Goal: Find specific page/section: Find specific page/section

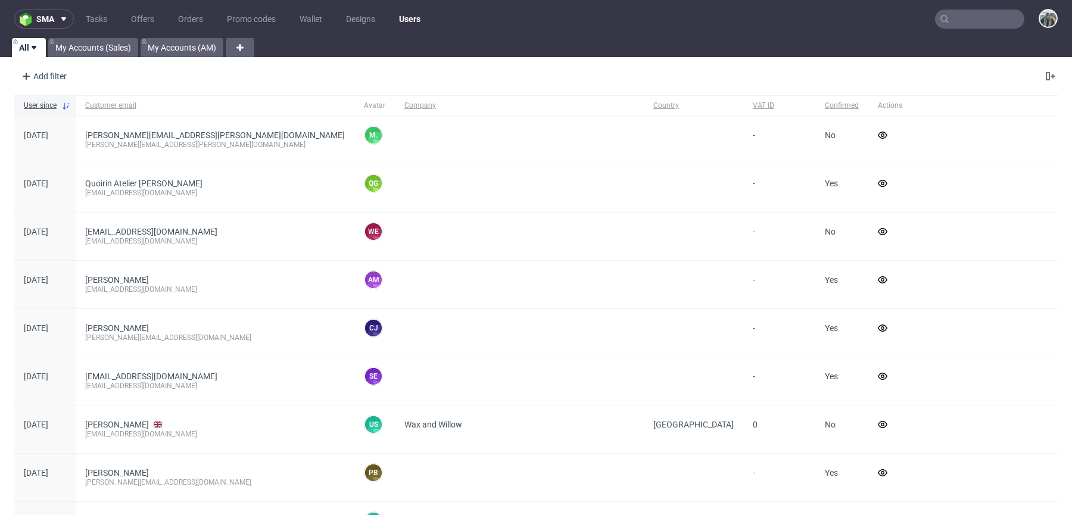
click at [951, 11] on input "text" at bounding box center [979, 19] width 89 height 19
paste input "product.co"
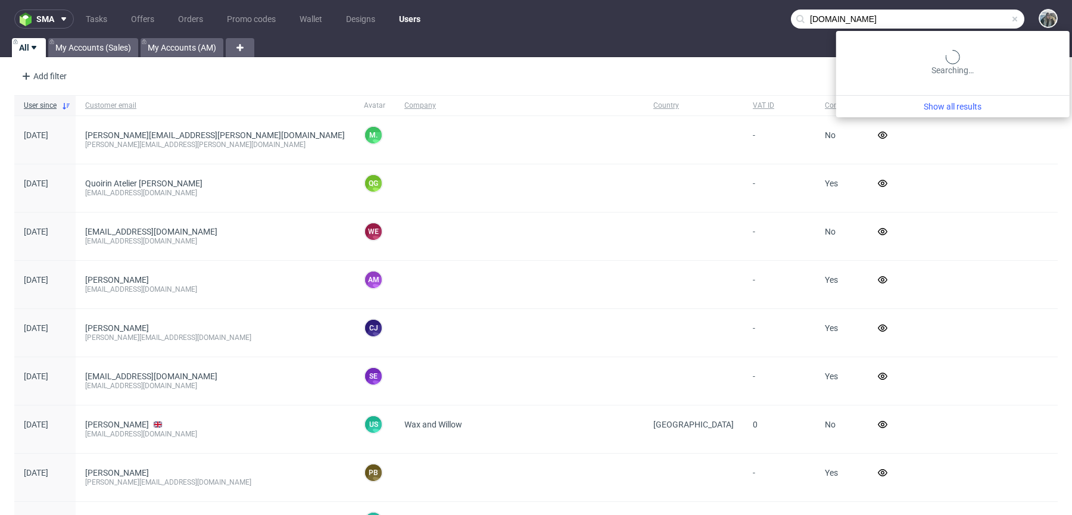
type input "product.co"
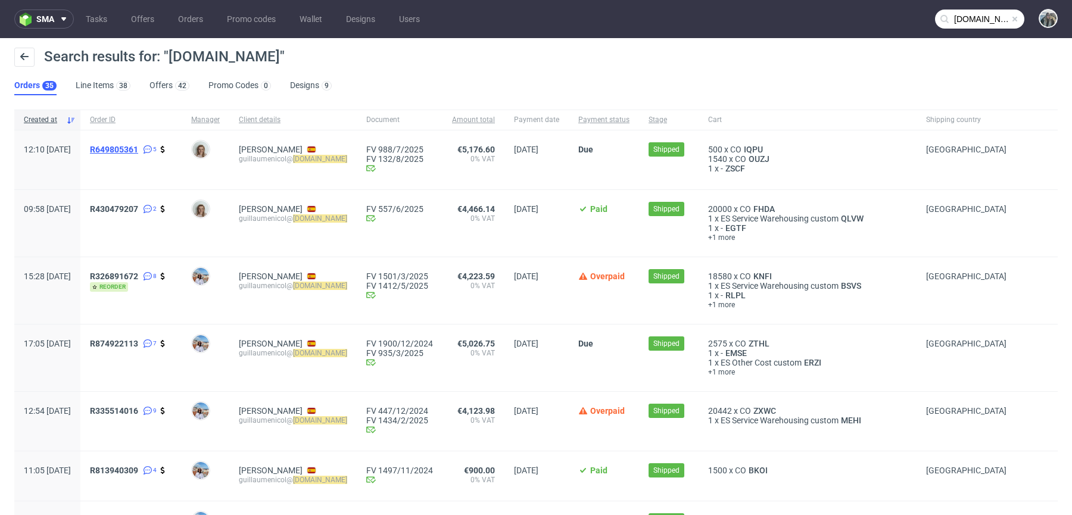
click at [138, 147] on span "R649805361" at bounding box center [114, 150] width 48 height 10
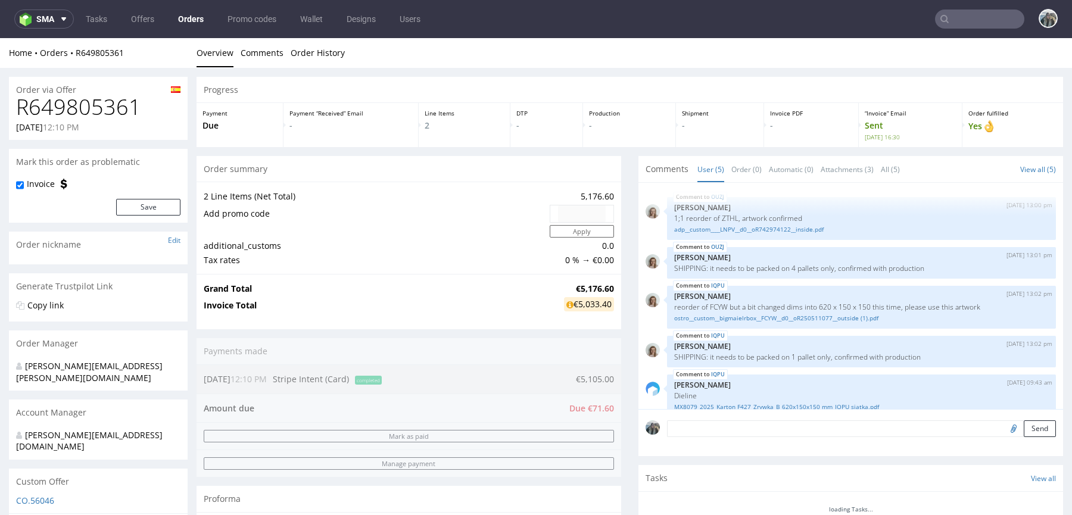
scroll to position [24, 0]
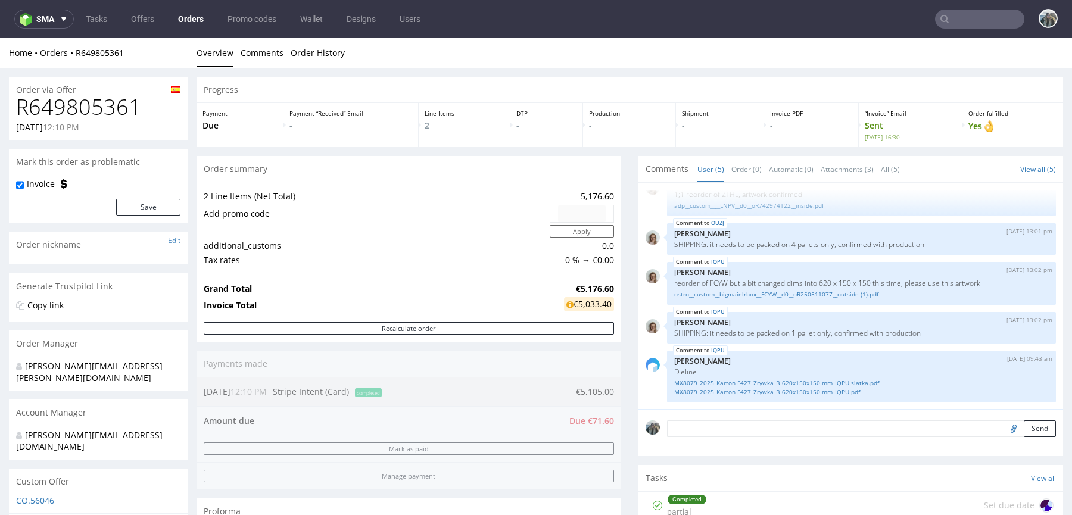
click at [945, 21] on input "text" at bounding box center [979, 19] width 89 height 19
paste input "R430479207_FHDA_2500 whs do 11.08.2025"
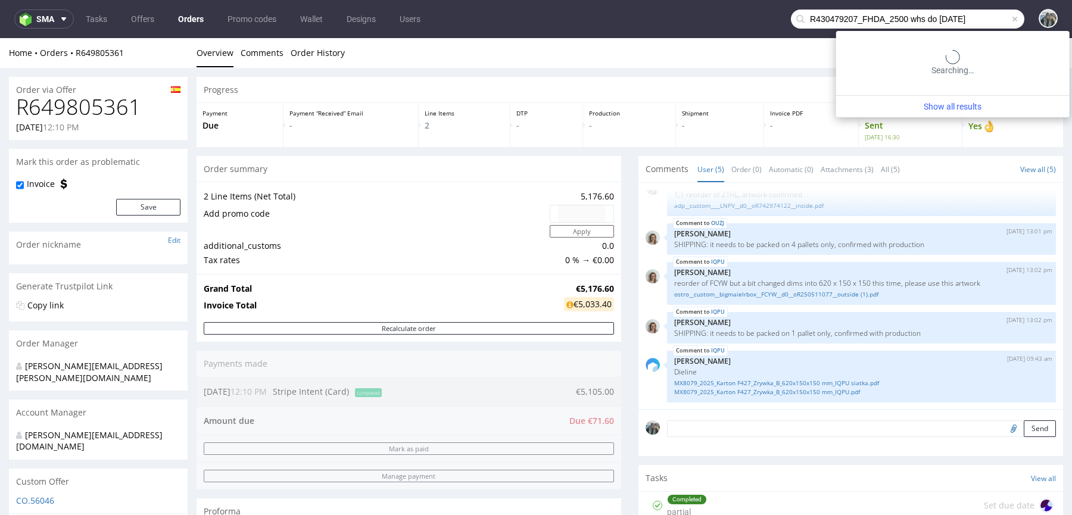
scroll to position [0, 0]
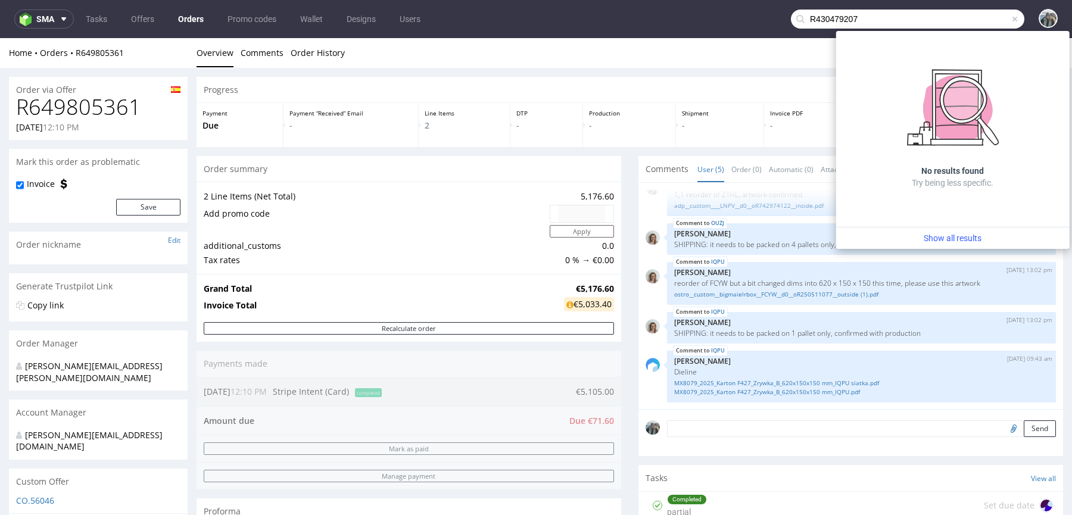
drag, startPoint x: 845, startPoint y: 19, endPoint x: 989, endPoint y: 21, distance: 144.7
click at [989, 22] on input "R430479207" at bounding box center [907, 19] width 233 height 19
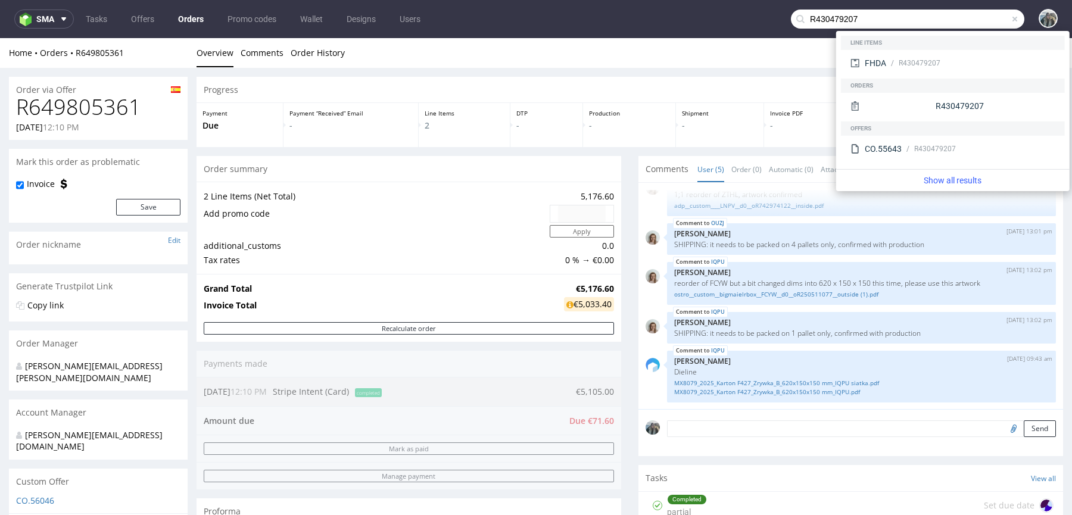
type input "R430479207"
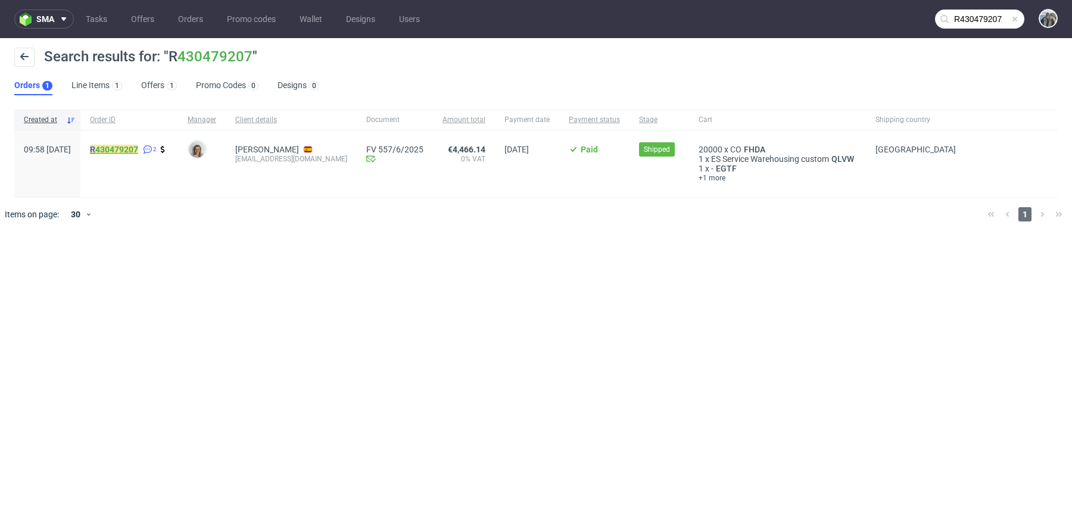
click at [138, 147] on link "430479207" at bounding box center [116, 150] width 43 height 10
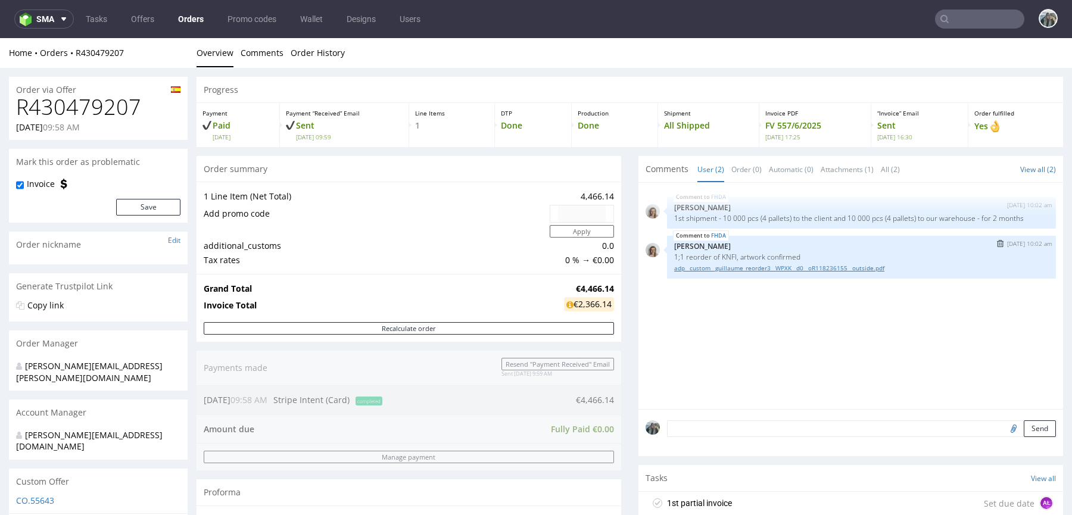
click at [693, 268] on link "adp__custom__guillaume_reorder3__WPXK__d0__oR118236155__outside.pdf" at bounding box center [861, 268] width 375 height 9
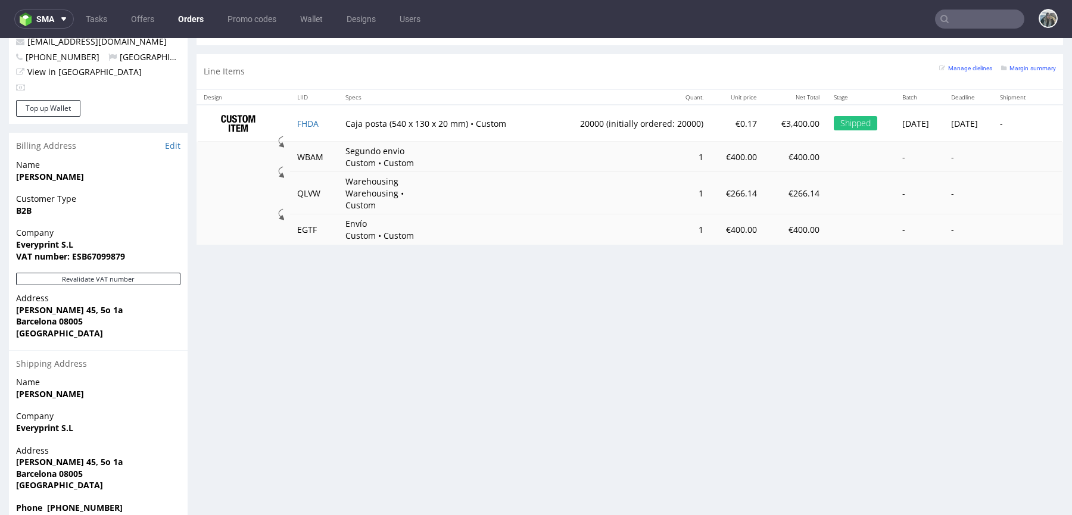
scroll to position [3, 0]
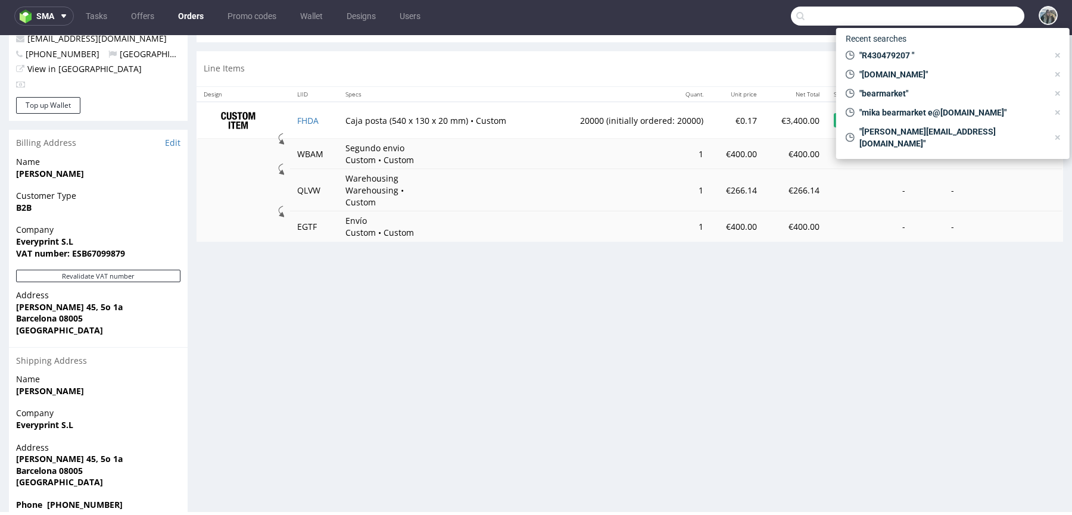
click at [972, 12] on input "text" at bounding box center [907, 16] width 233 height 19
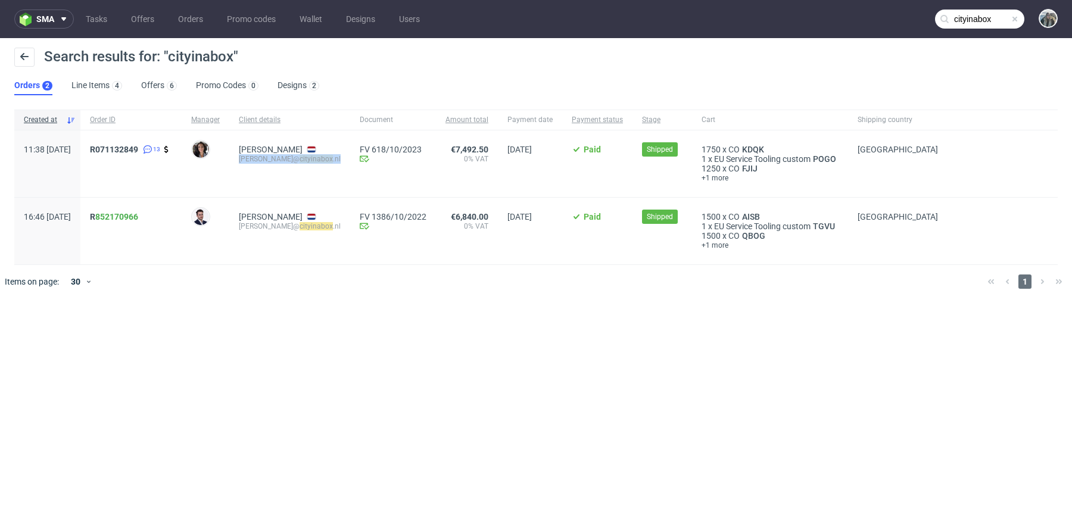
drag, startPoint x: 285, startPoint y: 176, endPoint x: 269, endPoint y: 157, distance: 24.5
click at [269, 158] on div "Mike Goedhart mike@ cityinabox .nl" at bounding box center [289, 163] width 121 height 67
copy div "mike@ cityinabox .nl"
click at [984, 22] on input "cityinabox" at bounding box center [979, 19] width 89 height 19
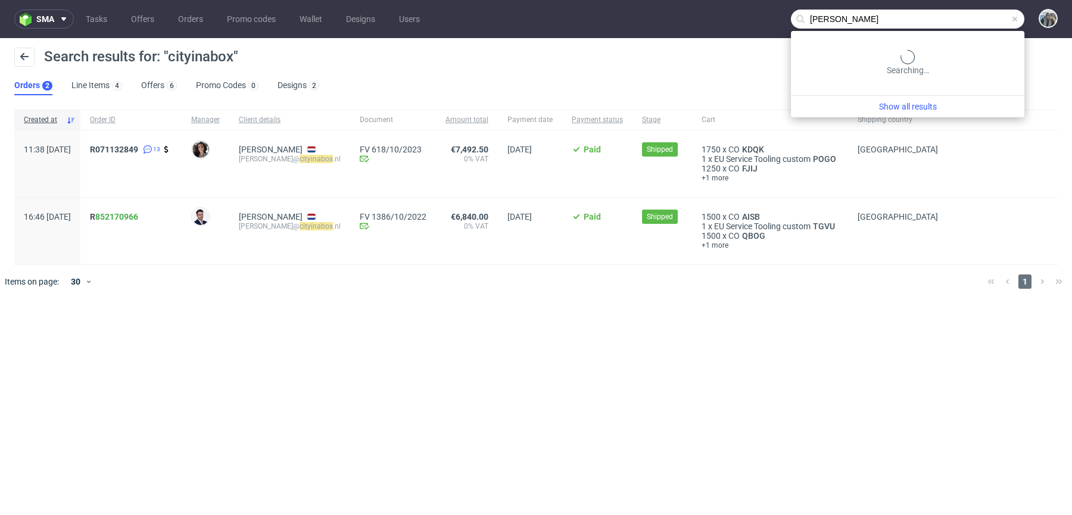
type input "camacho"
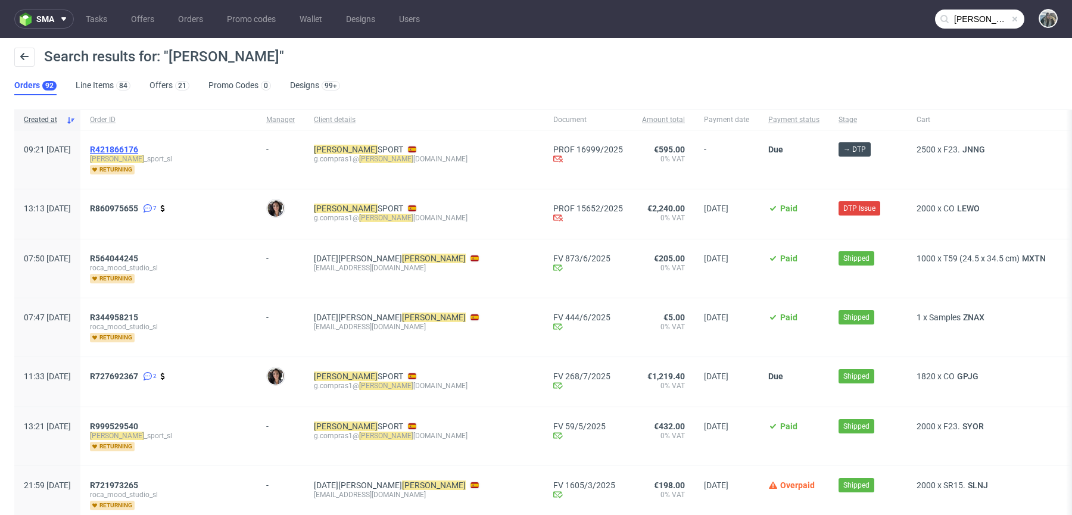
click at [138, 152] on span "R421866176" at bounding box center [114, 150] width 48 height 10
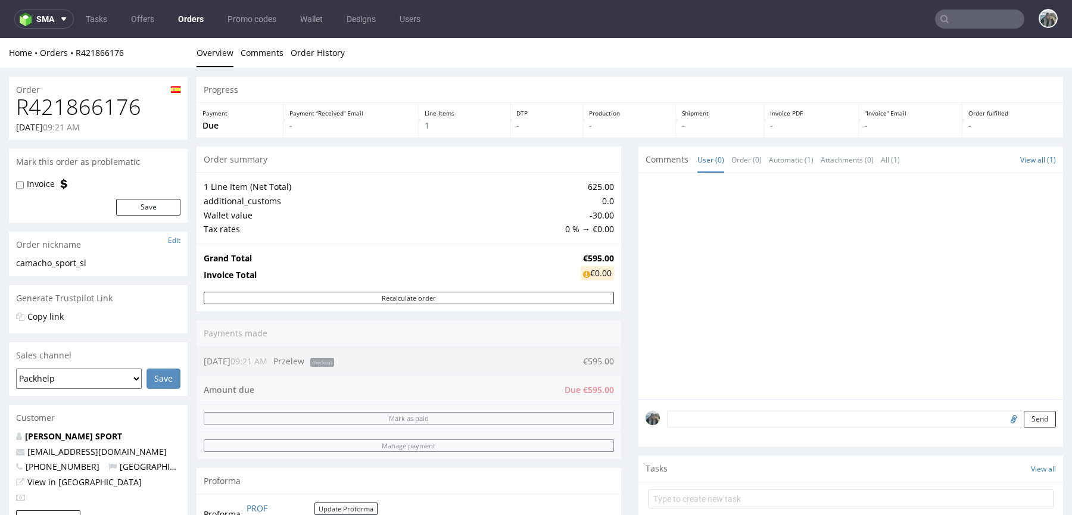
type input "camacho"
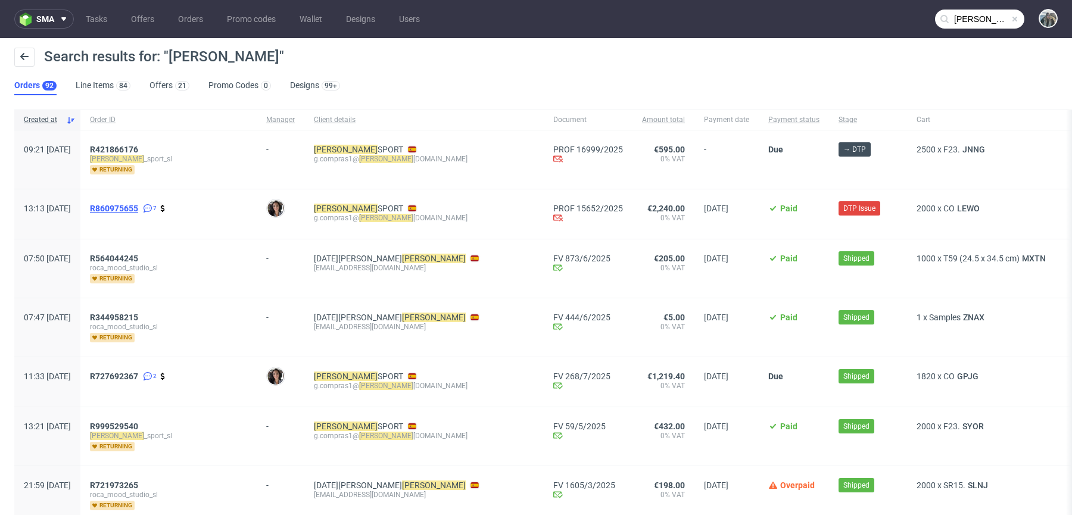
click at [138, 207] on span "R860975655" at bounding box center [114, 209] width 48 height 10
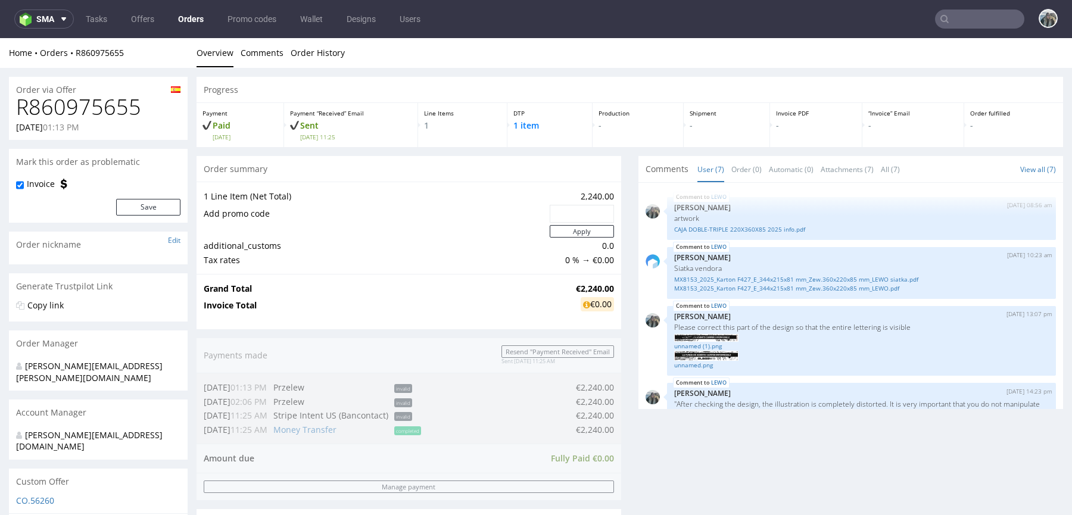
scroll to position [554, 0]
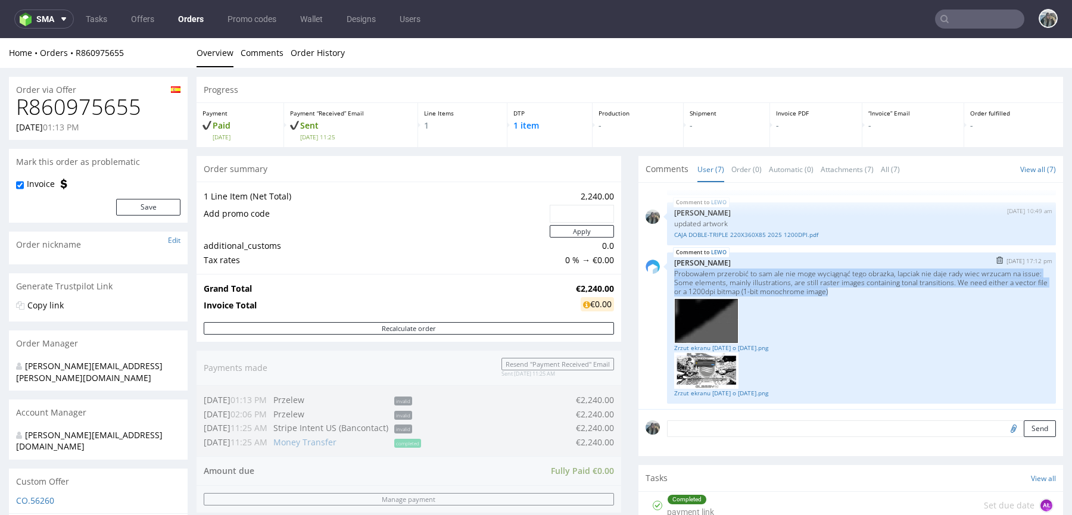
drag, startPoint x: 870, startPoint y: 289, endPoint x: 662, endPoint y: 269, distance: 208.8
click at [667, 269] on div "LEWO 12th Aug 25 | 17:12 pm Karol Markowski Probowałem przerobić to sam ale nie…" at bounding box center [861, 328] width 389 height 151
copy p "Probowałem przerobić to sam ale nie moge wyciągnąć tego obrazka, lapciak nie da…"
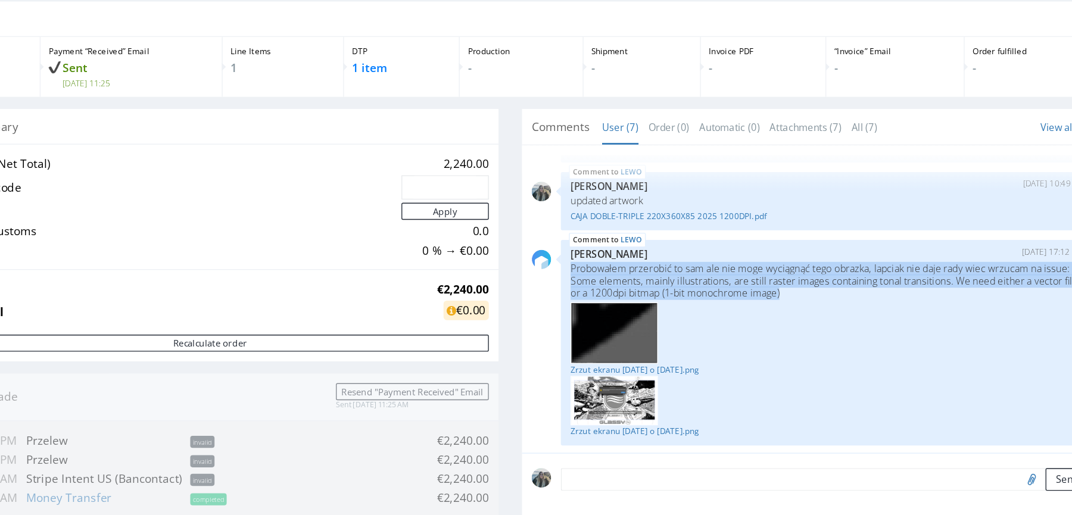
scroll to position [0, 0]
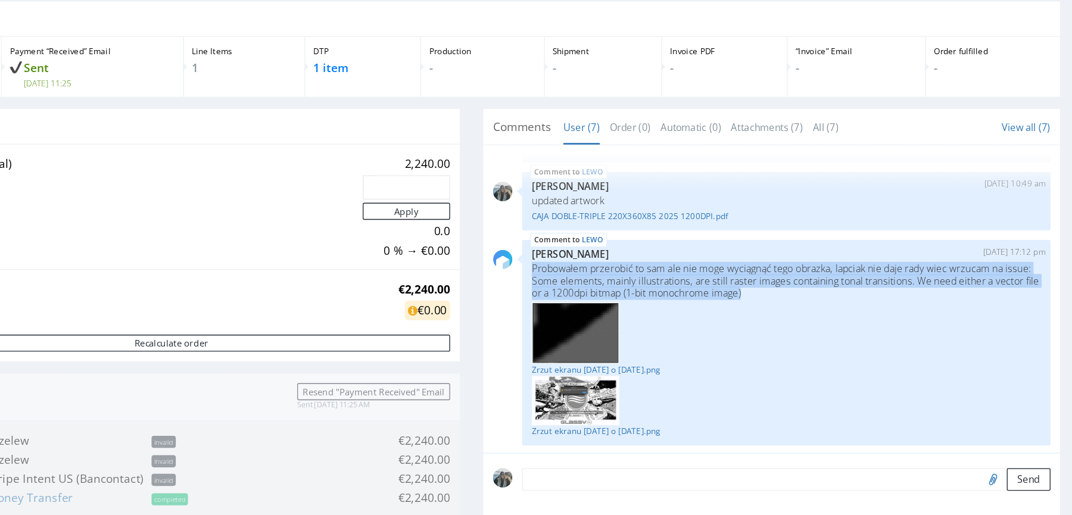
click at [352, 198] on p "Probowałem przerobić to sam ale nie moge wyciągnąć tego obrazka, lapciak nie da…" at bounding box center [477, 193] width 375 height 27
click at [354, 186] on p "Probowałem przerobić to sam ale nie moge wyciągnąć tego obrazka, lapciak nie da…" at bounding box center [477, 193] width 375 height 27
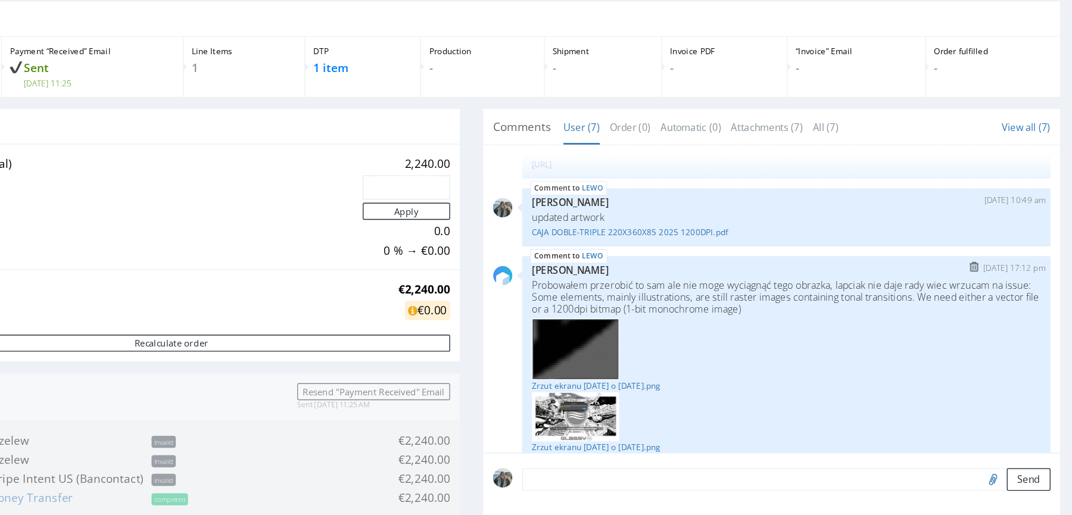
scroll to position [554, 0]
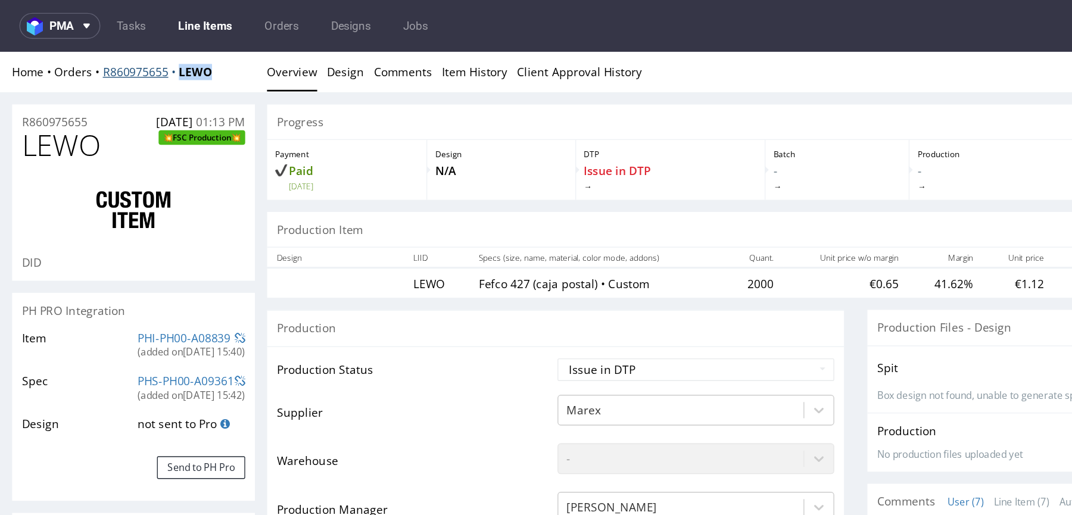
click at [133, 68] on div "Home Orders R860975655 LEWO Overview Design Comments Item History Client Approv…" at bounding box center [536, 66] width 1072 height 30
copy strong "LEWO"
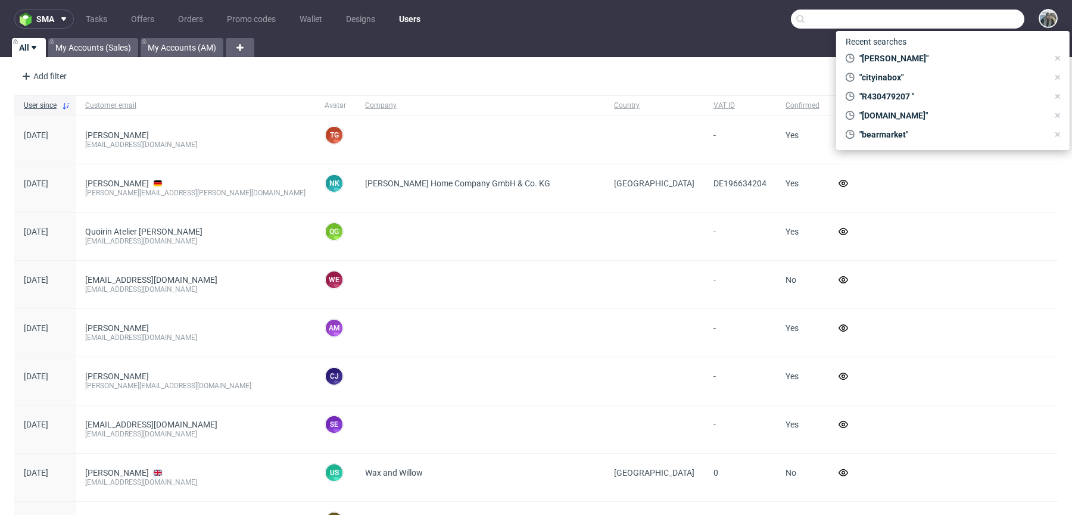
click at [964, 18] on input "text" at bounding box center [907, 19] width 233 height 19
paste input "camachofabricaciontextil"
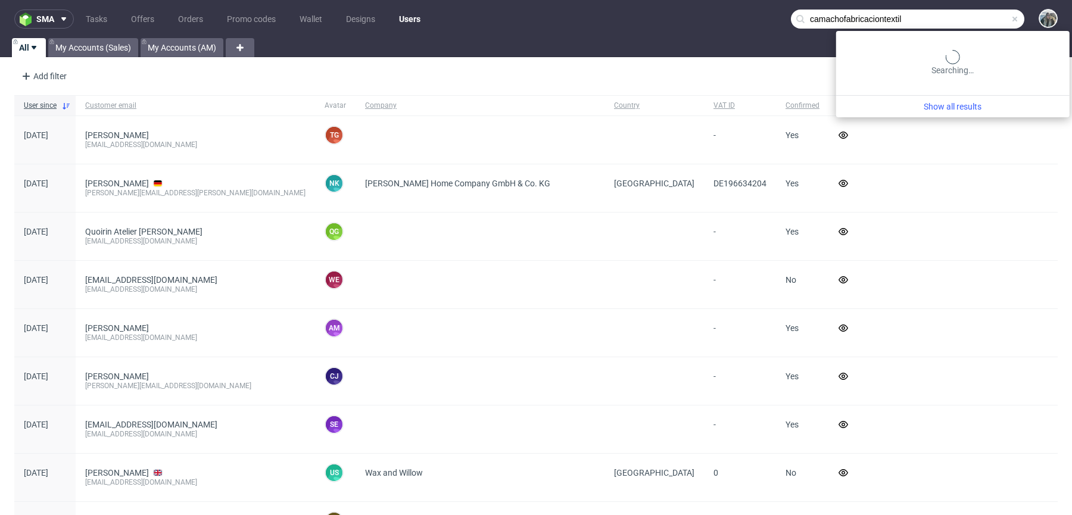
type input "camachofabricaciontextil"
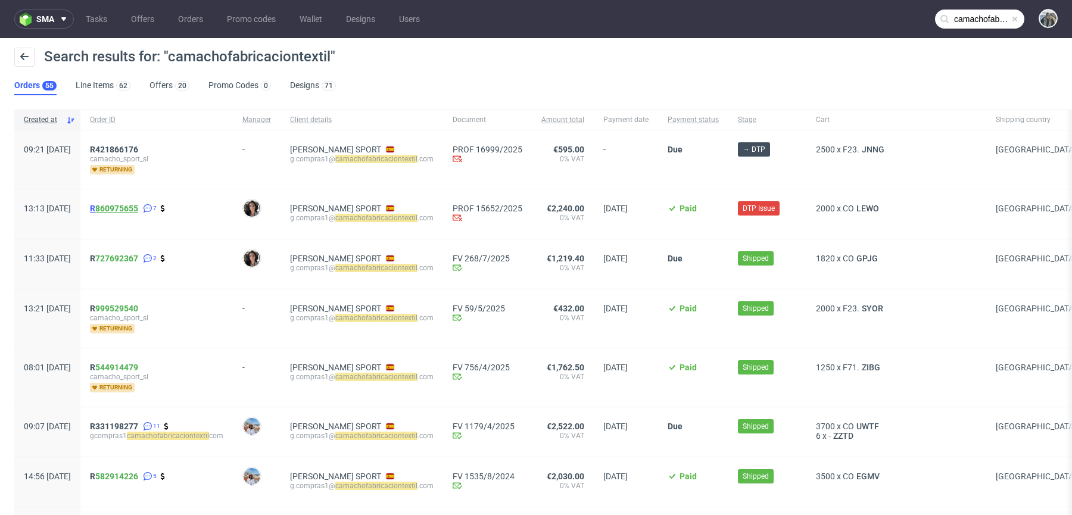
click at [138, 208] on link "860975655" at bounding box center [116, 209] width 43 height 10
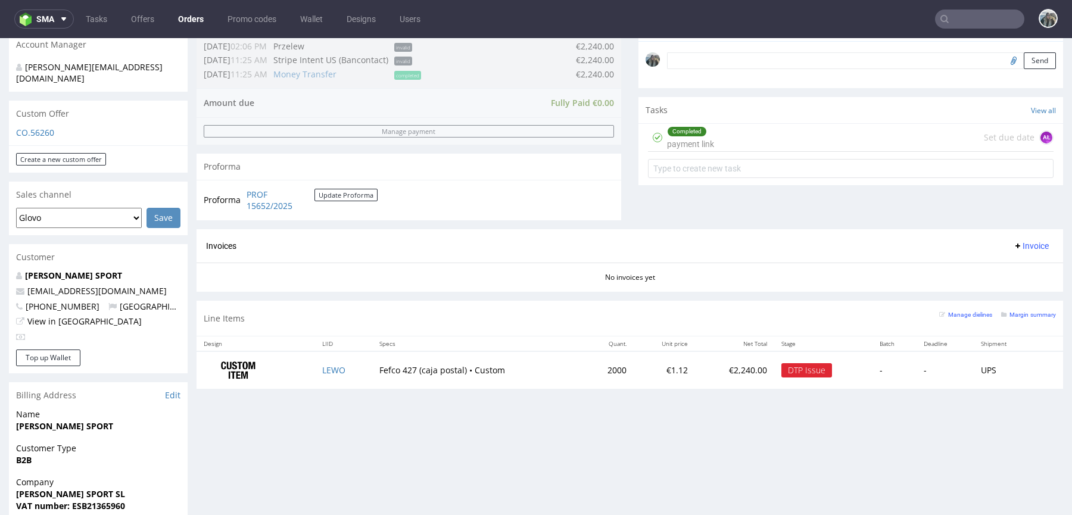
scroll to position [395, 0]
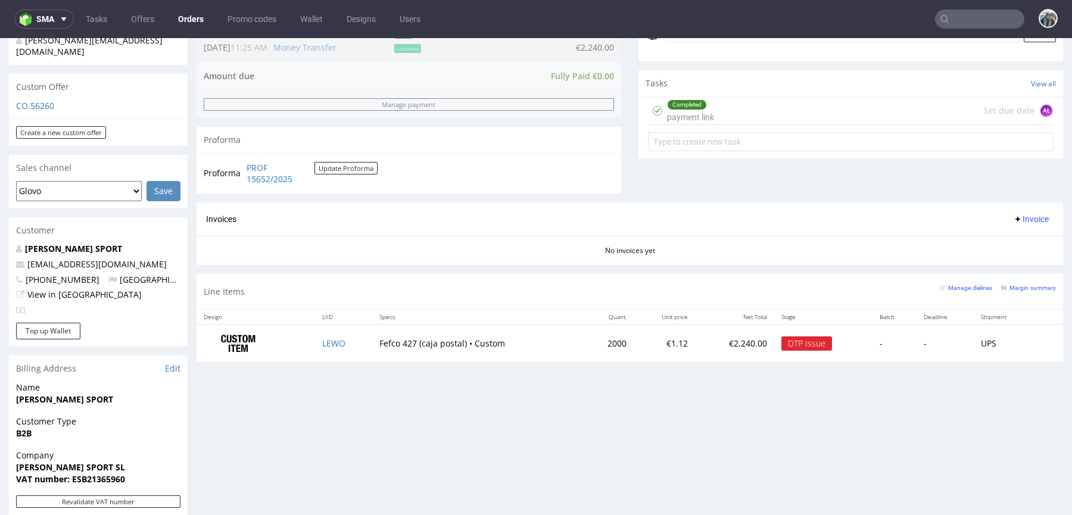
click at [71, 274] on span "[PHONE_NUMBER]" at bounding box center [57, 279] width 83 height 11
copy p "34673452728 Spain"
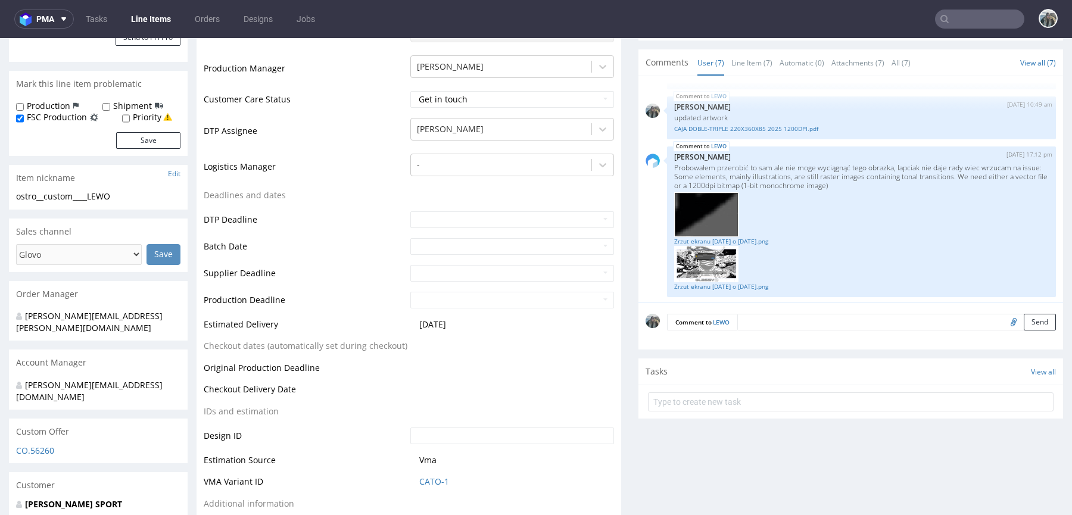
scroll to position [334, 0]
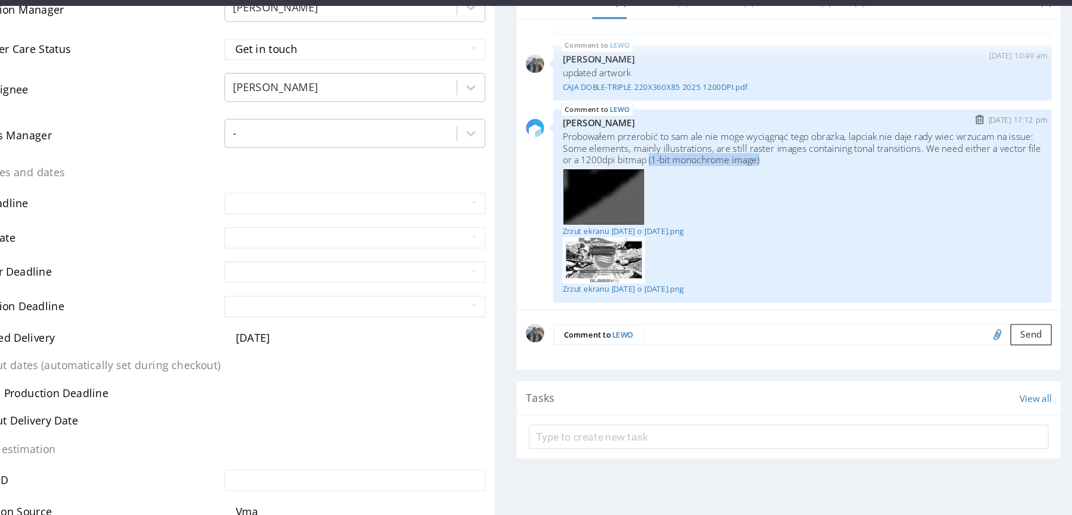
drag, startPoint x: 563, startPoint y: 123, endPoint x: 469, endPoint y: 123, distance: 94.1
click at [469, 123] on p "Probowałem przerobić to sam ale nie moge wyciągnąć tego obrazka, lapciak nie da…" at bounding box center [560, 116] width 375 height 27
copy p "(1-bit monochrome image)"
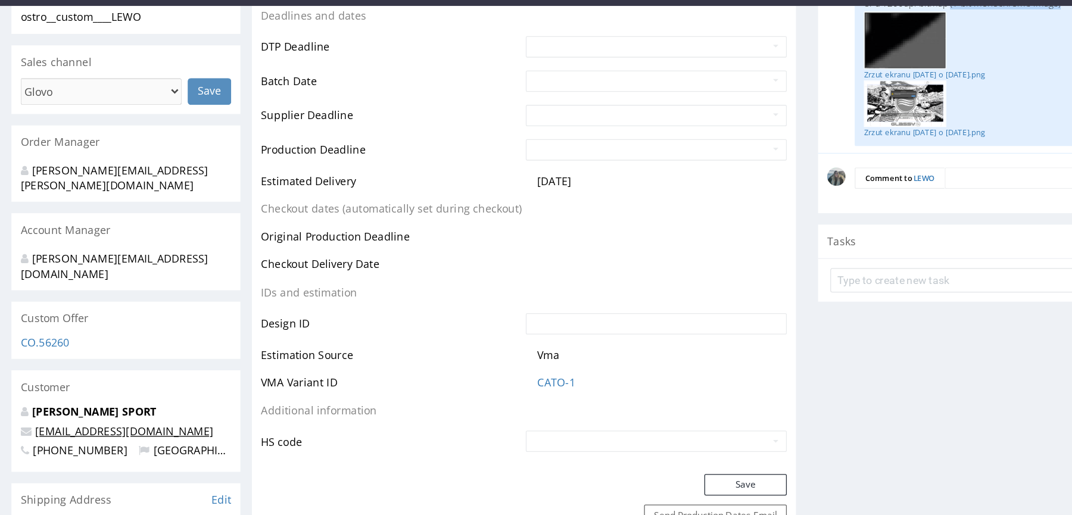
scroll to position [503, 0]
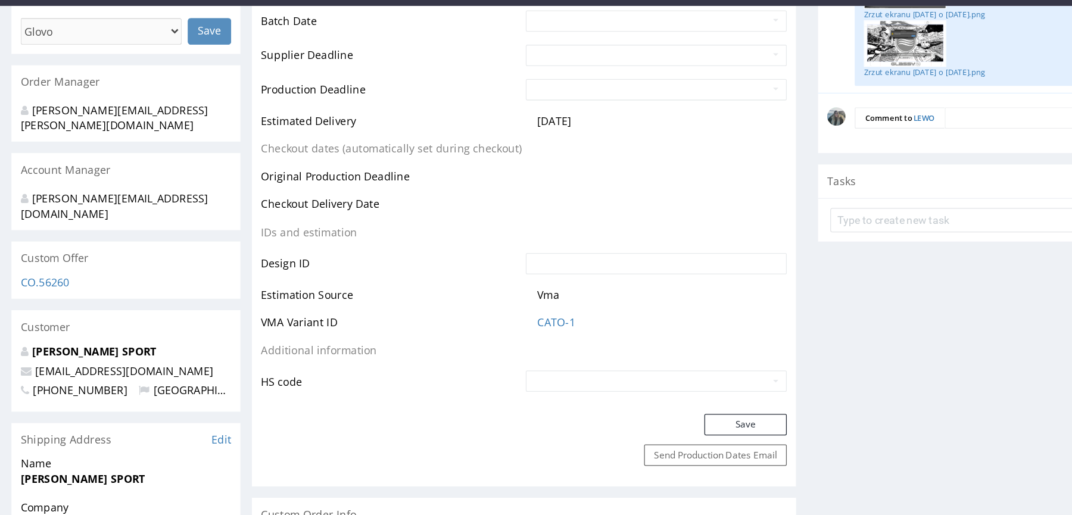
click at [70, 300] on span "[PHONE_NUMBER]" at bounding box center [57, 305] width 83 height 11
copy p "34673452728 Spain"
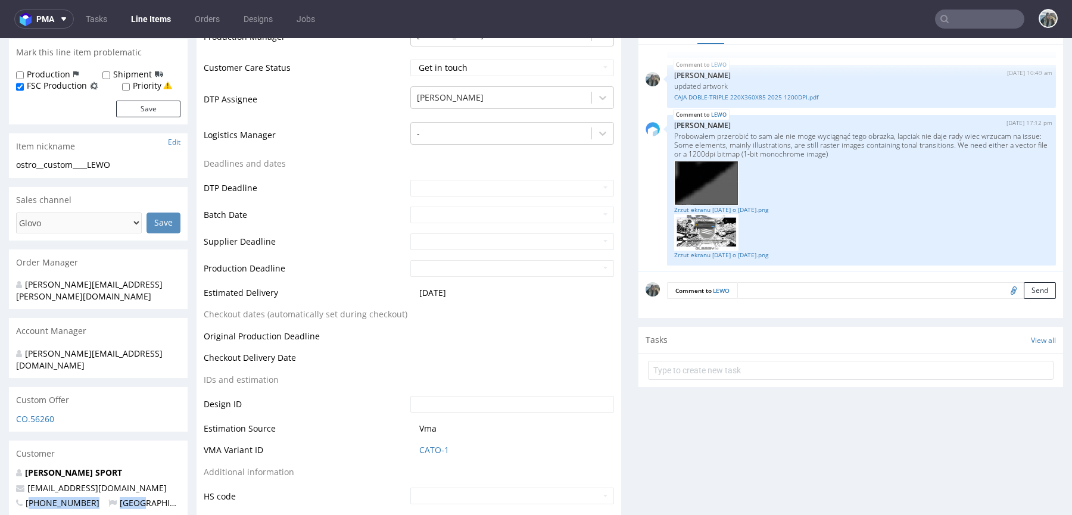
scroll to position [539, 0]
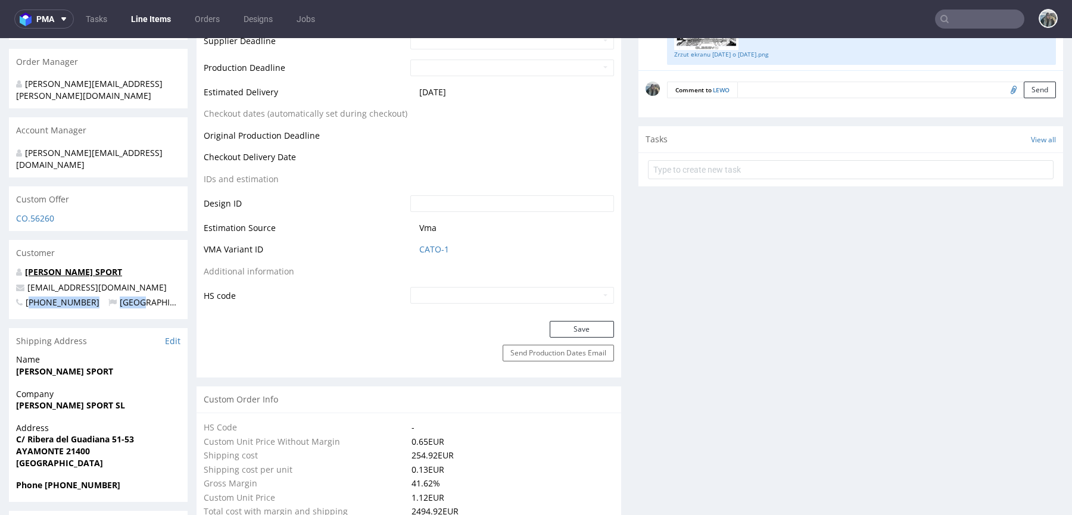
click at [62, 266] on link "[PERSON_NAME] SPORT" at bounding box center [73, 271] width 97 height 11
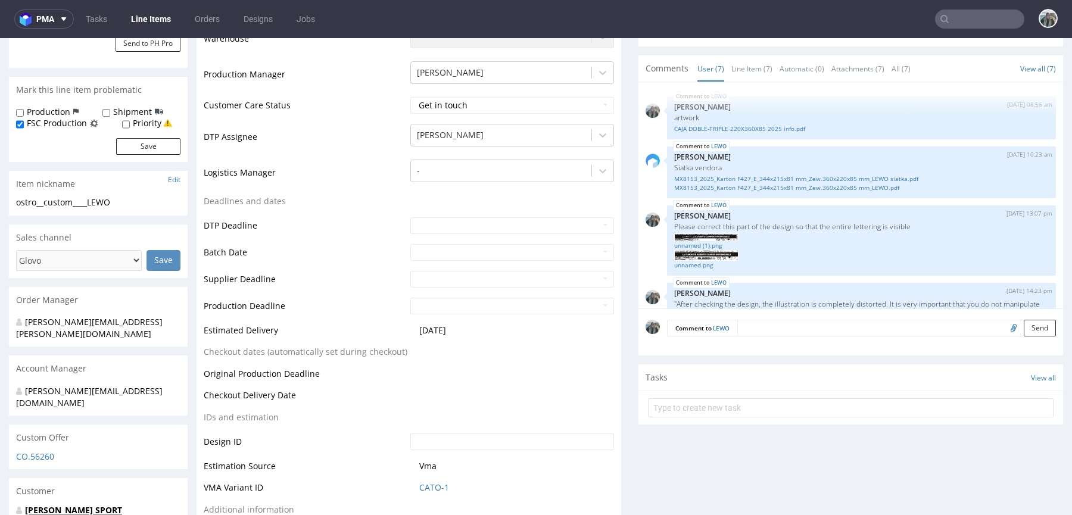
scroll to position [278, 0]
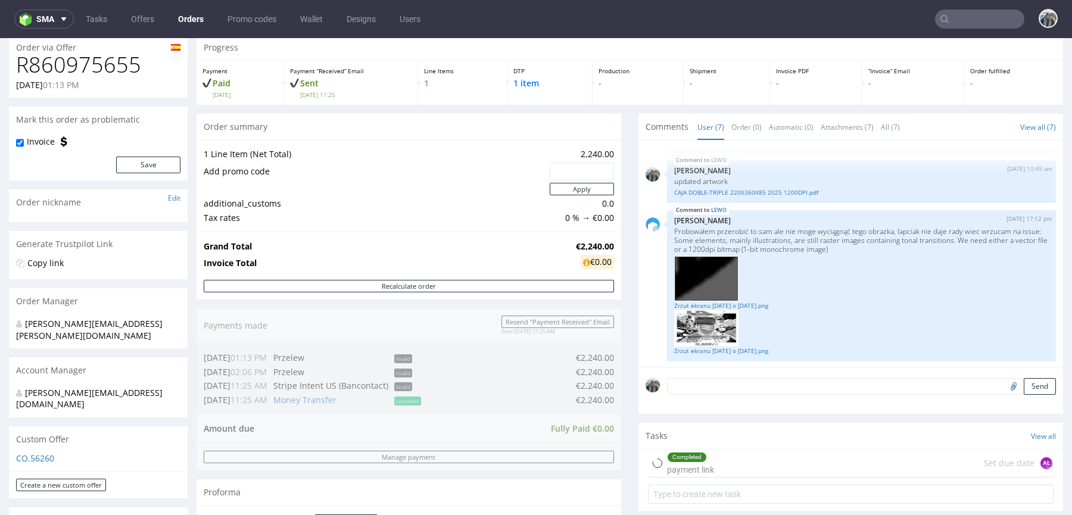
scroll to position [618, 0]
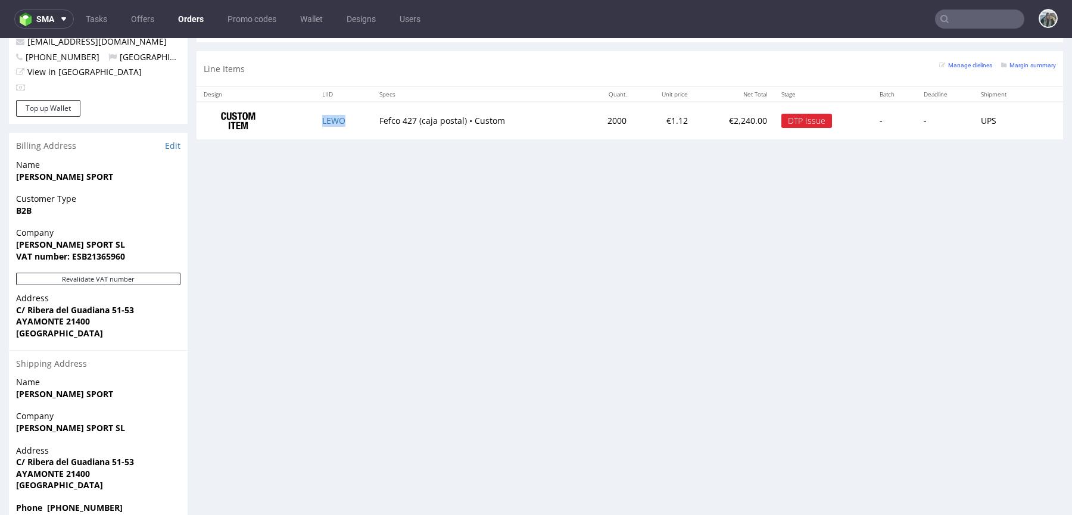
click at [332, 126] on td "LEWO" at bounding box center [343, 121] width 57 height 38
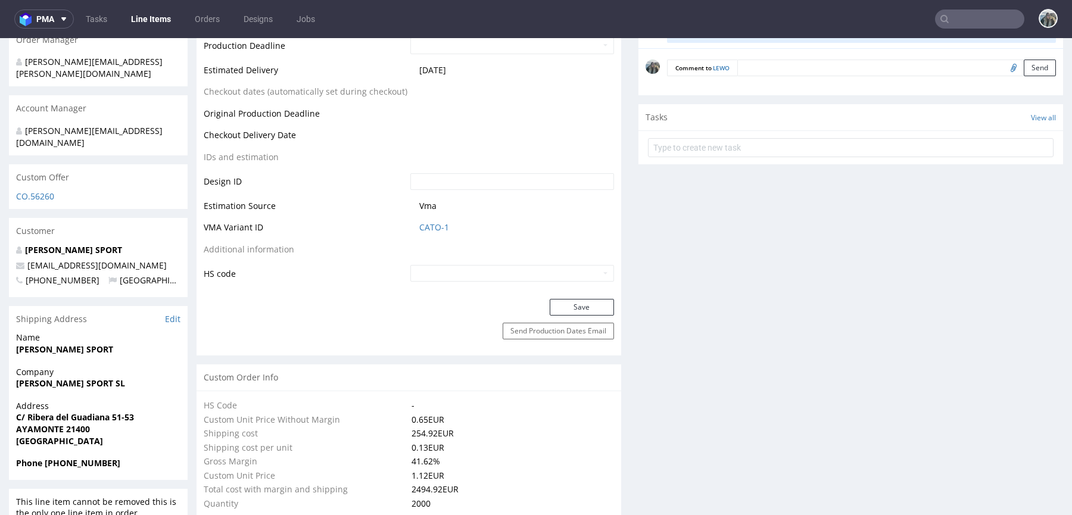
scroll to position [682, 0]
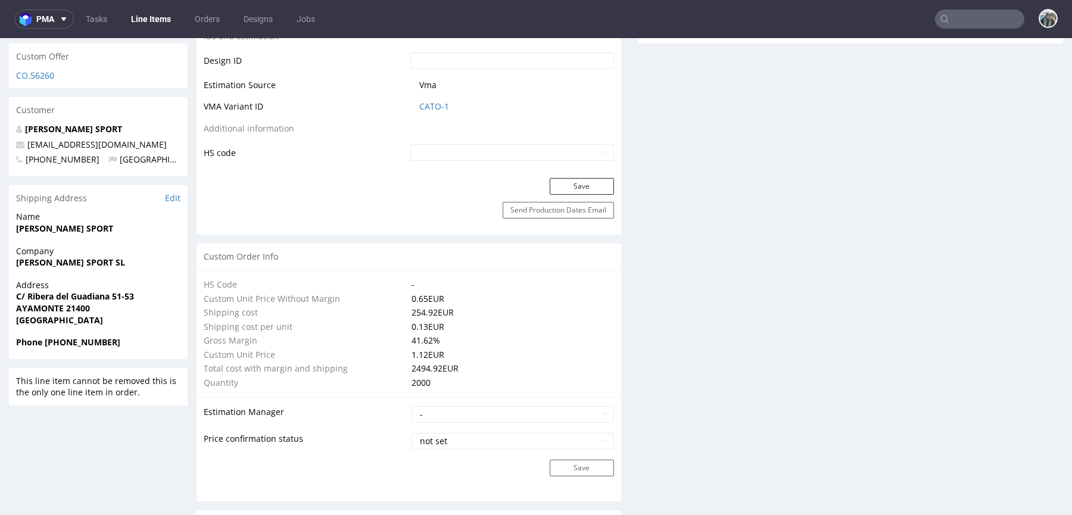
click at [61, 97] on div "Customer" at bounding box center [98, 110] width 179 height 26
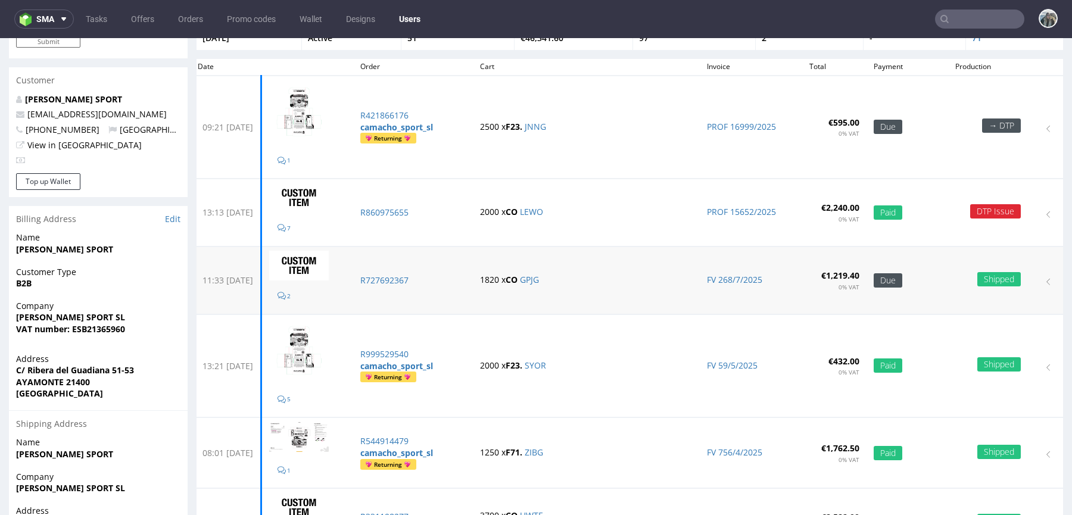
scroll to position [96, 0]
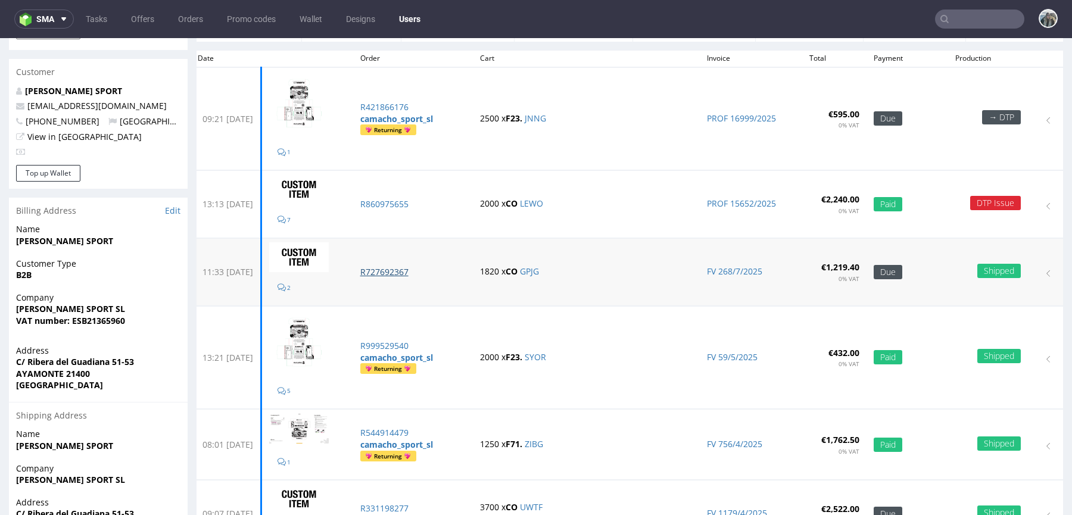
click at [401, 266] on p "R727692367" at bounding box center [412, 272] width 105 height 12
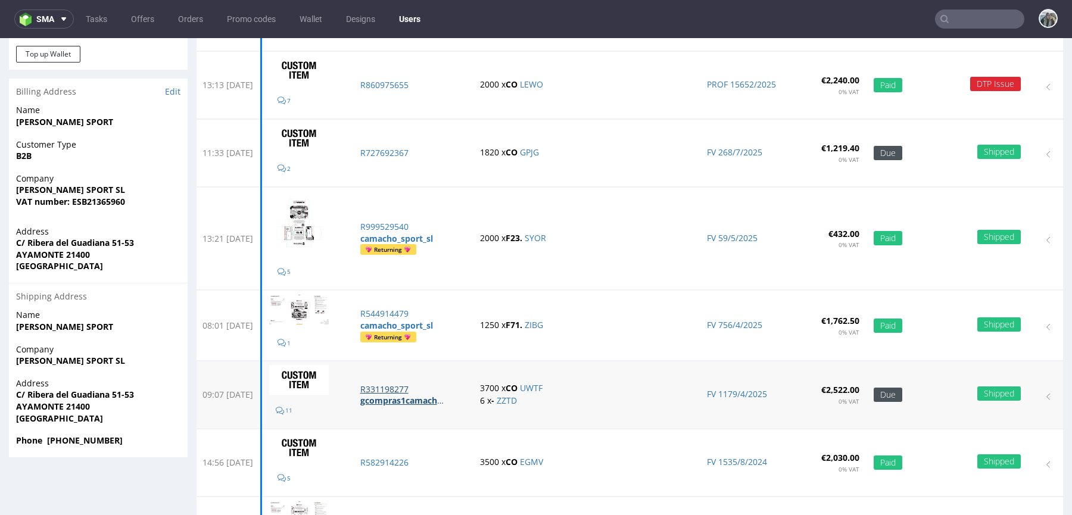
click at [422, 395] on p "gcompras1camachofabricaciontextilcom" at bounding box center [401, 401] width 83 height 12
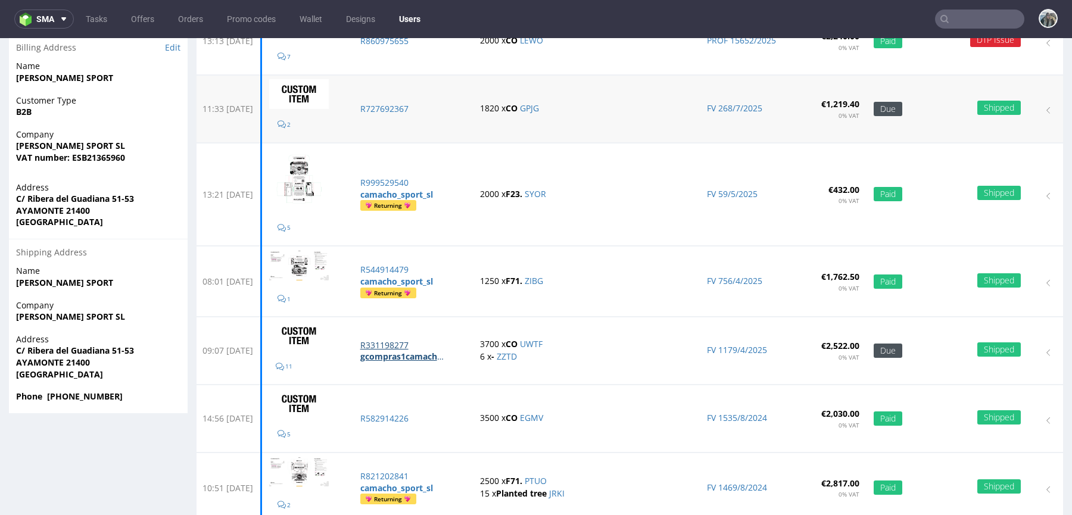
scroll to position [250, 0]
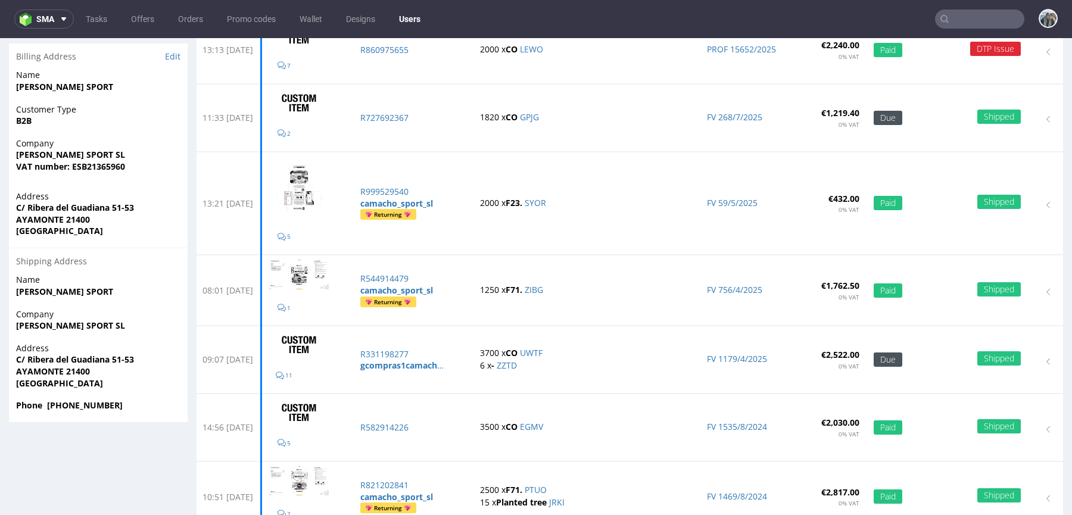
click at [965, 32] on nav "sma Tasks Offers Orders Promo codes Wallet Designs Users" at bounding box center [536, 19] width 1072 height 38
click at [965, 16] on input "text" at bounding box center [979, 19] width 89 height 19
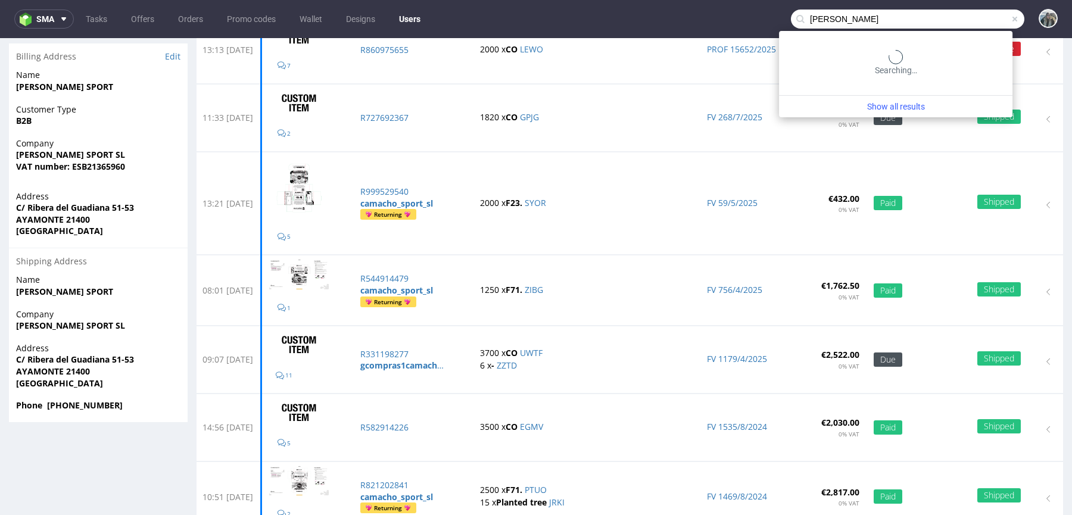
type input "camacho"
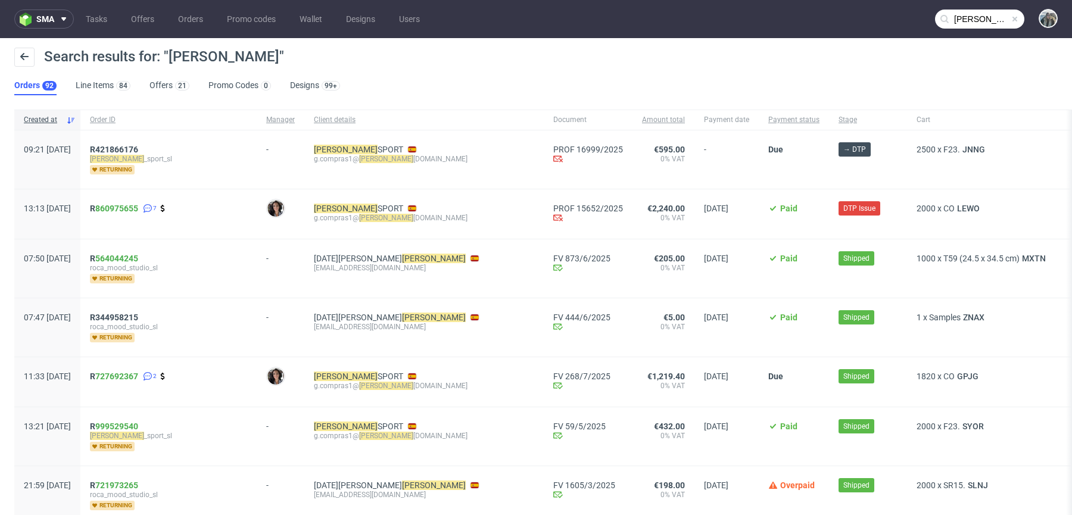
scroll to position [10, 0]
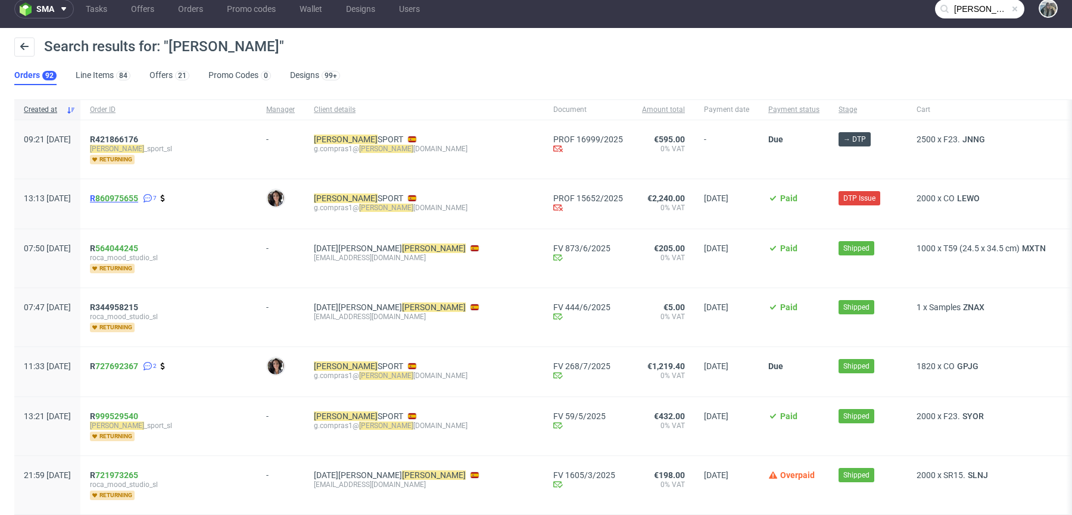
click at [130, 194] on span "R 860975655" at bounding box center [114, 199] width 48 height 10
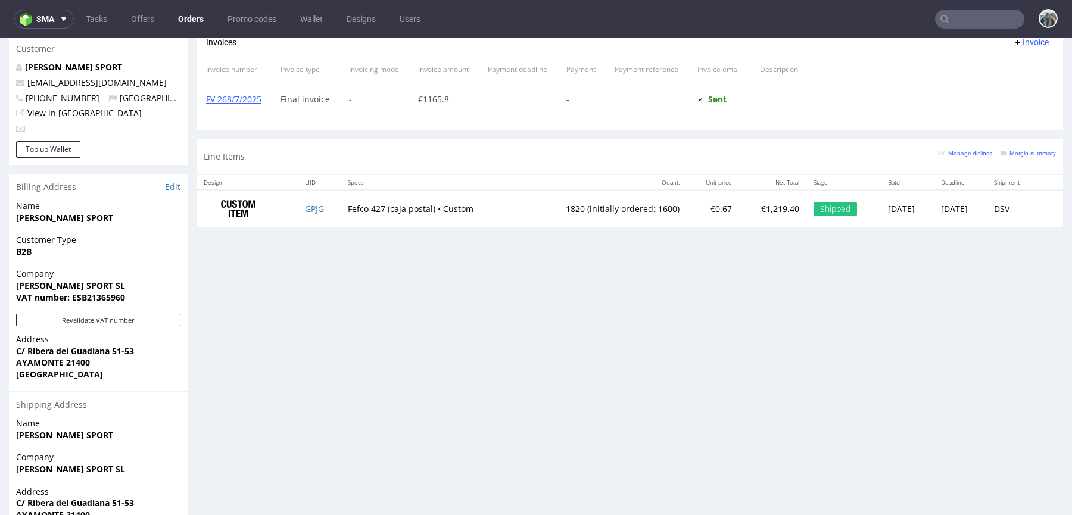
scroll to position [618, 0]
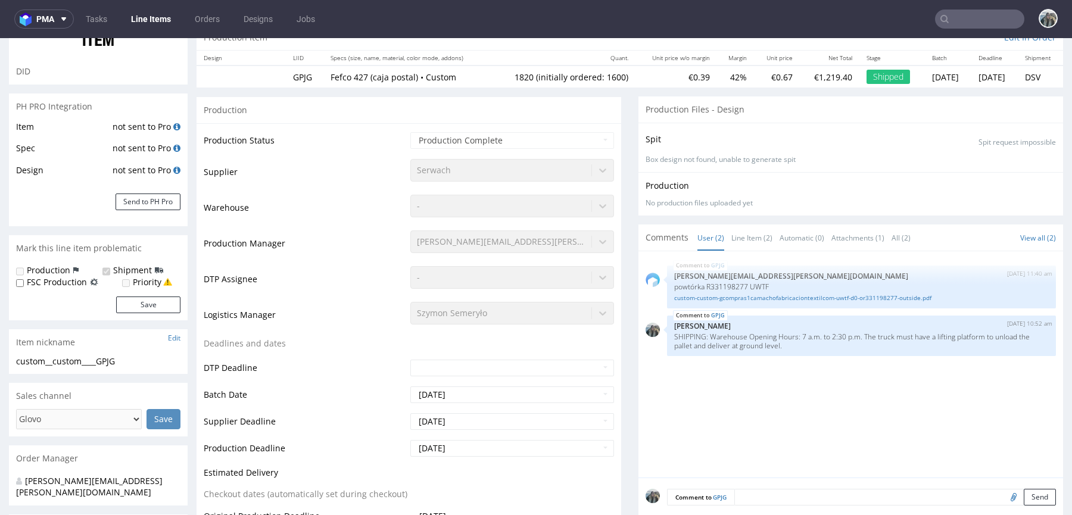
scroll to position [85, 0]
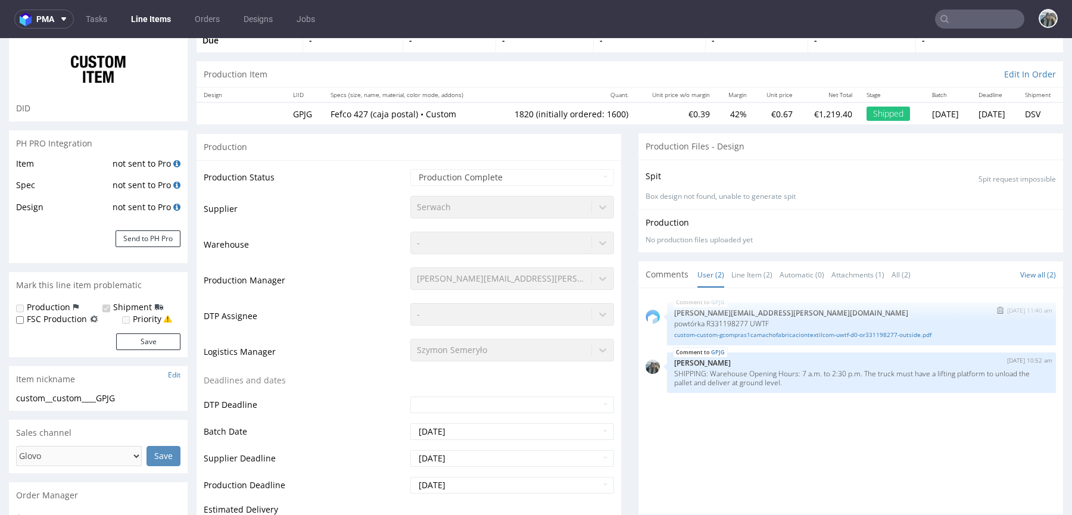
drag, startPoint x: 741, startPoint y: 334, endPoint x: 741, endPoint y: 316, distance: 17.3
click at [741, 334] on link "custom-custom-gcompras1camachofabricaciontextilcom-uwtf-d0-or331198277-outside.…" at bounding box center [861, 335] width 375 height 9
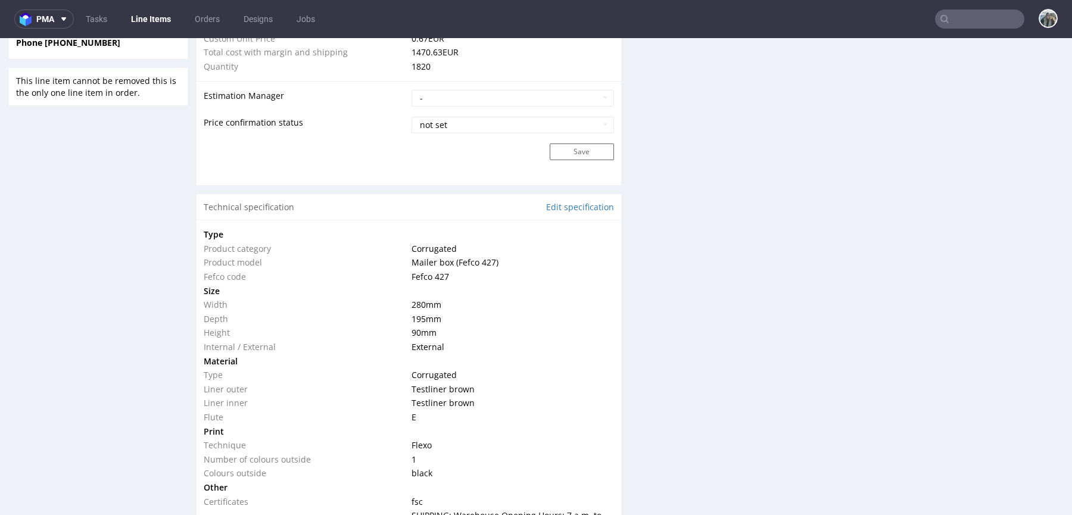
scroll to position [966, 0]
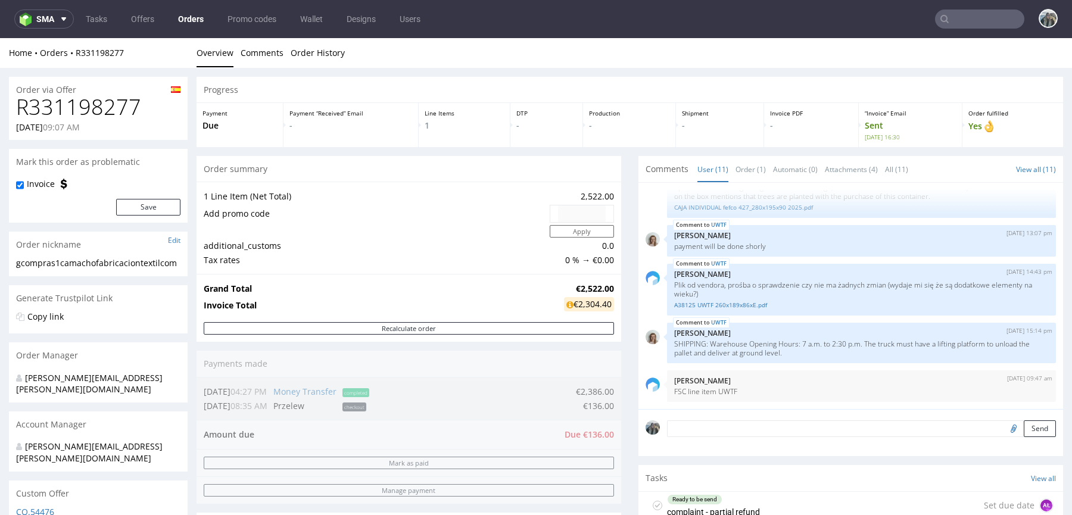
scroll to position [630, 0]
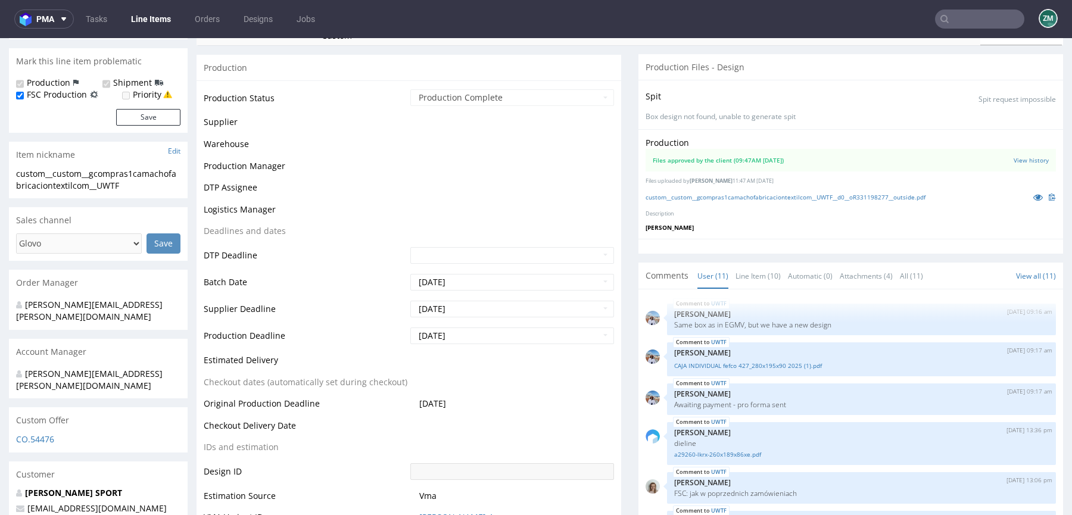
scroll to position [277, 0]
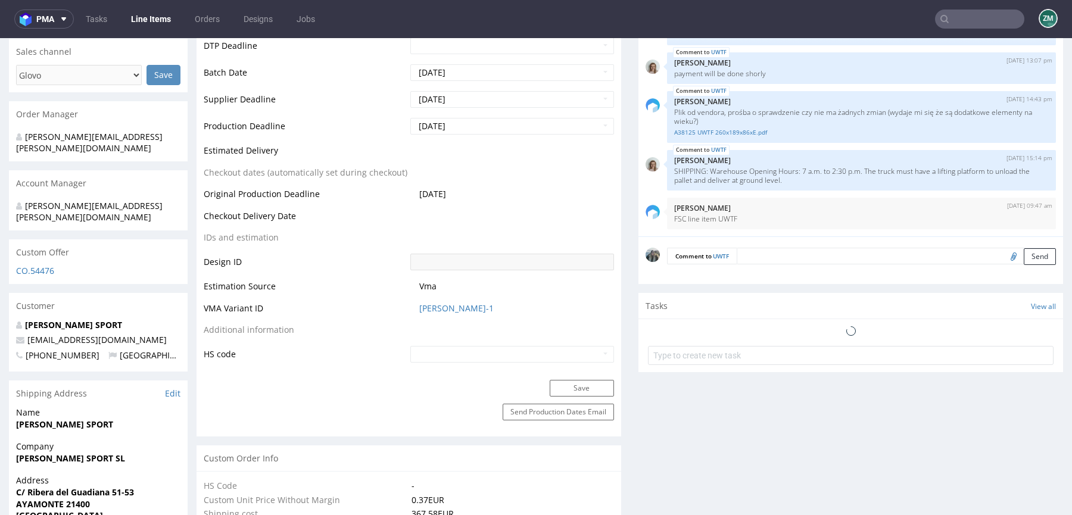
select select "in_progress"
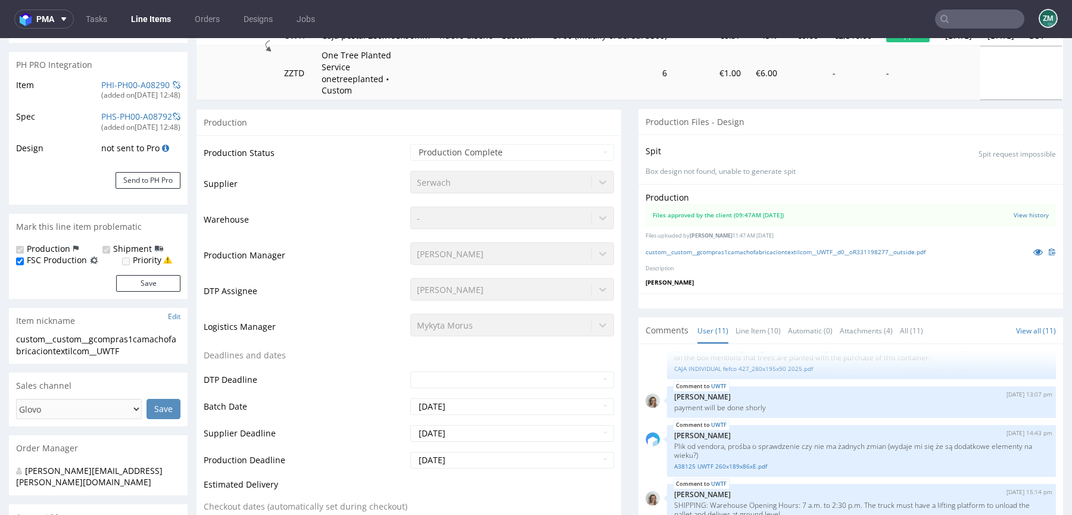
scroll to position [216, 0]
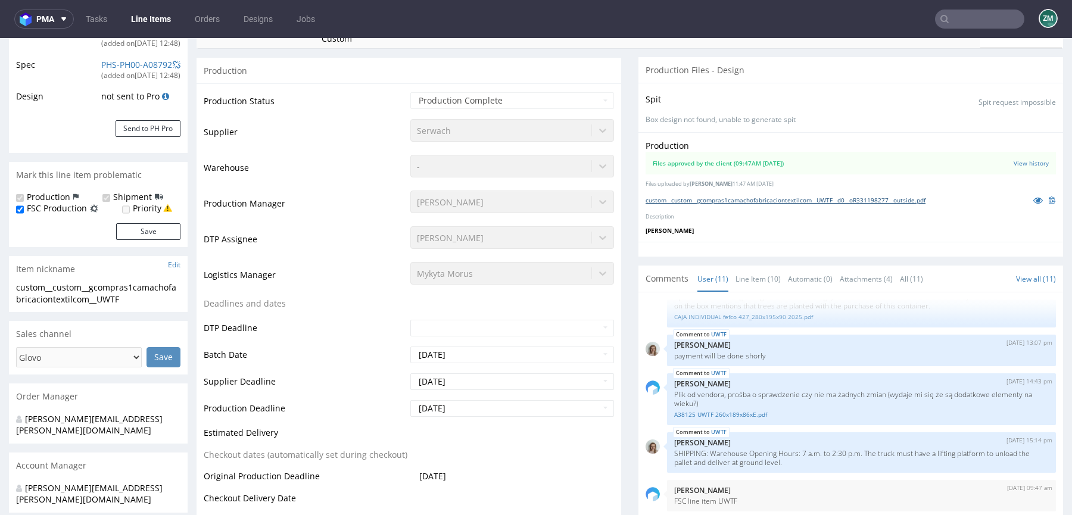
drag, startPoint x: 720, startPoint y: 207, endPoint x: 774, endPoint y: 43, distance: 171.8
click at [720, 204] on link "custom__custom__gcompras1camachofabricaciontextilcom__UWTF__d0__oR331198277__ou…" at bounding box center [786, 200] width 280 height 8
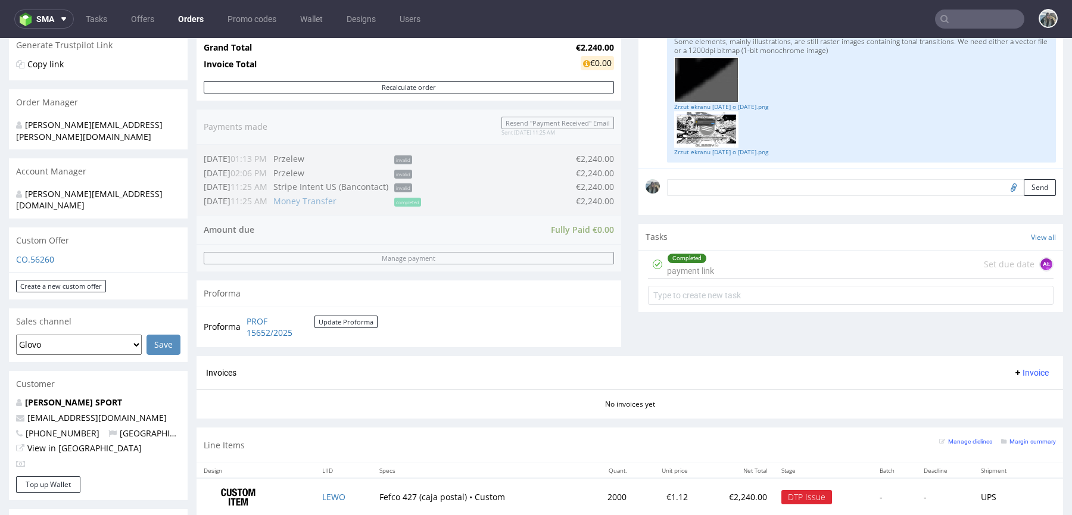
scroll to position [309, 0]
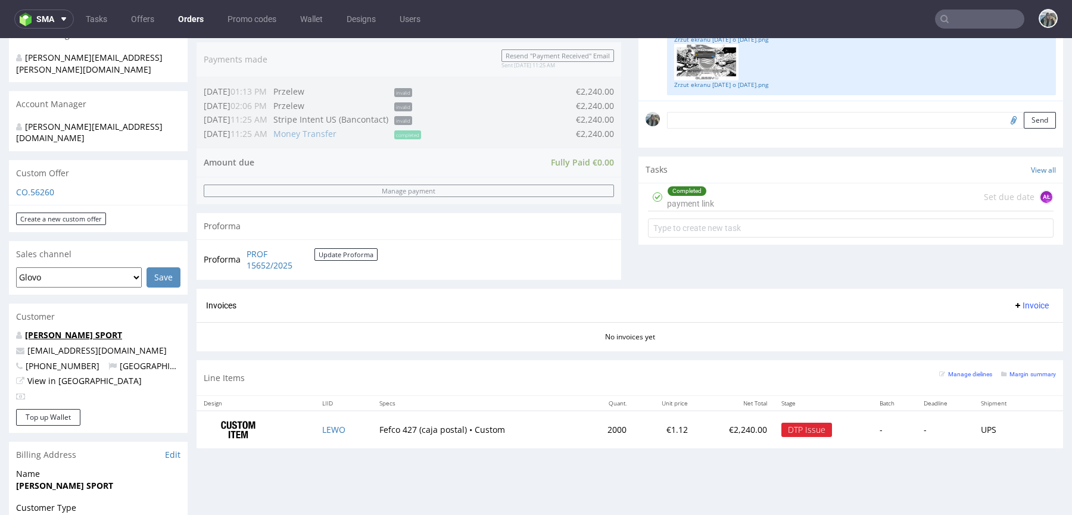
click at [73, 329] on link "[PERSON_NAME] SPORT" at bounding box center [73, 334] width 97 height 11
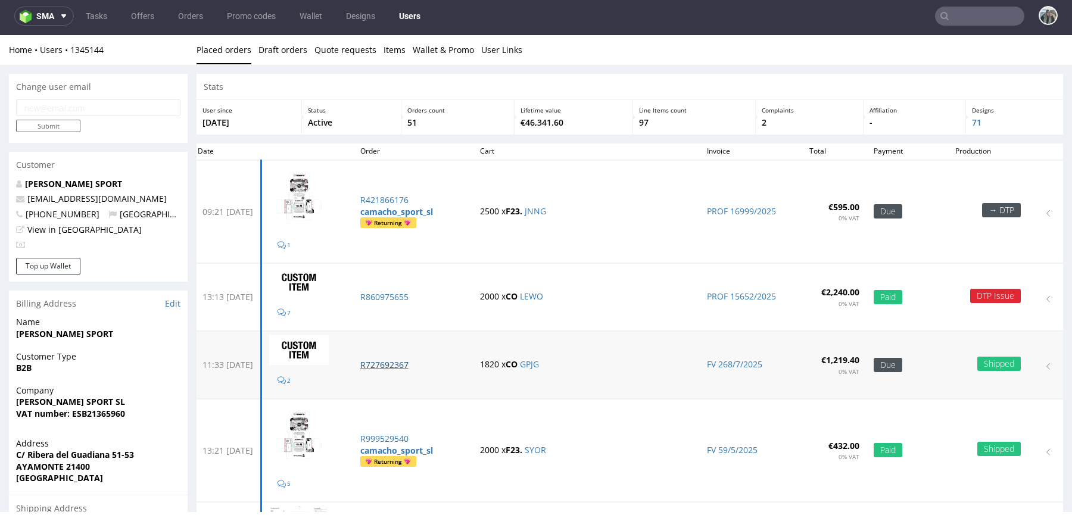
click at [417, 366] on p "R727692367" at bounding box center [412, 365] width 105 height 12
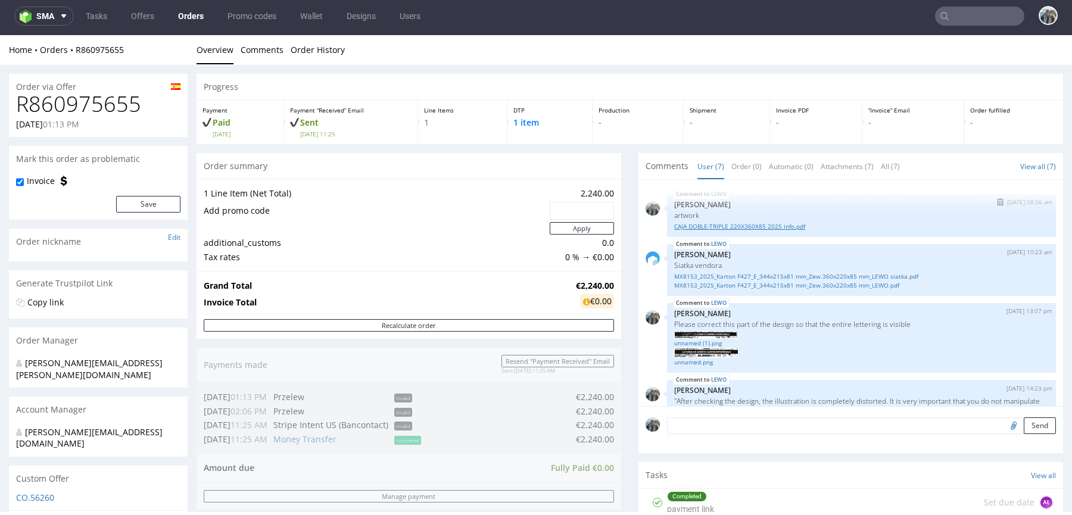
click at [734, 225] on link "CAJA DOBLE-TRIPLE 220X360X85 2025 info.pdf" at bounding box center [861, 226] width 375 height 9
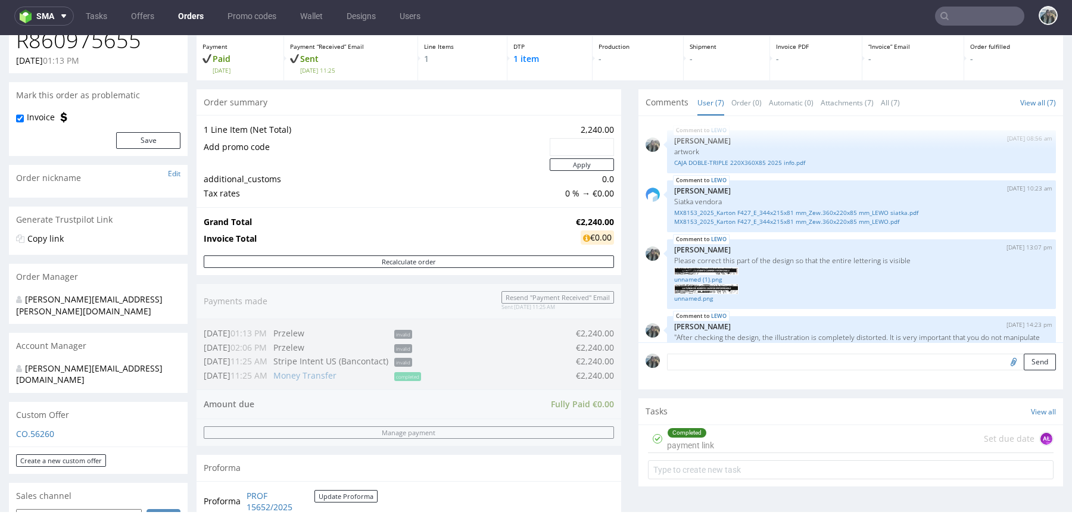
scroll to position [434, 0]
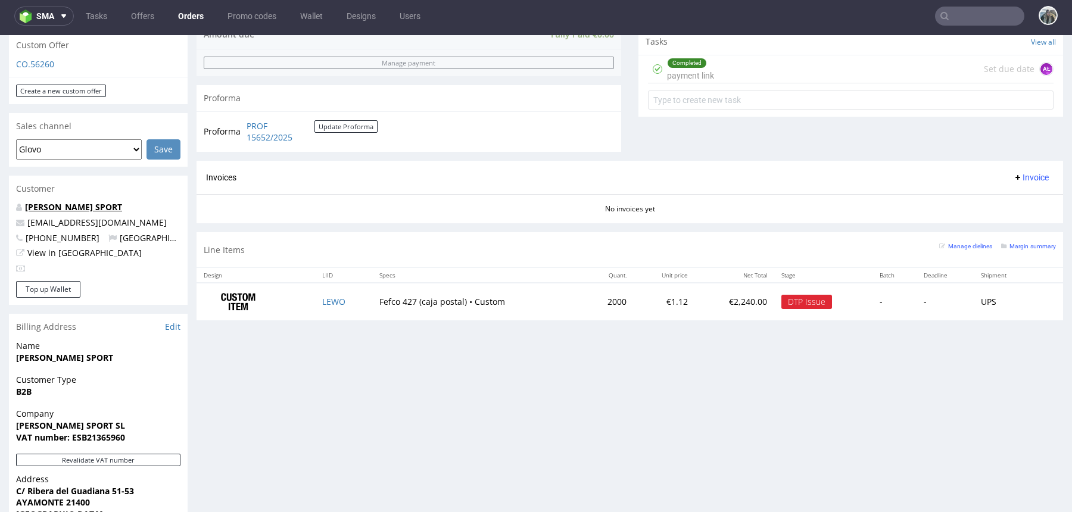
click at [81, 201] on link "CAMACHO SPORT" at bounding box center [73, 206] width 97 height 11
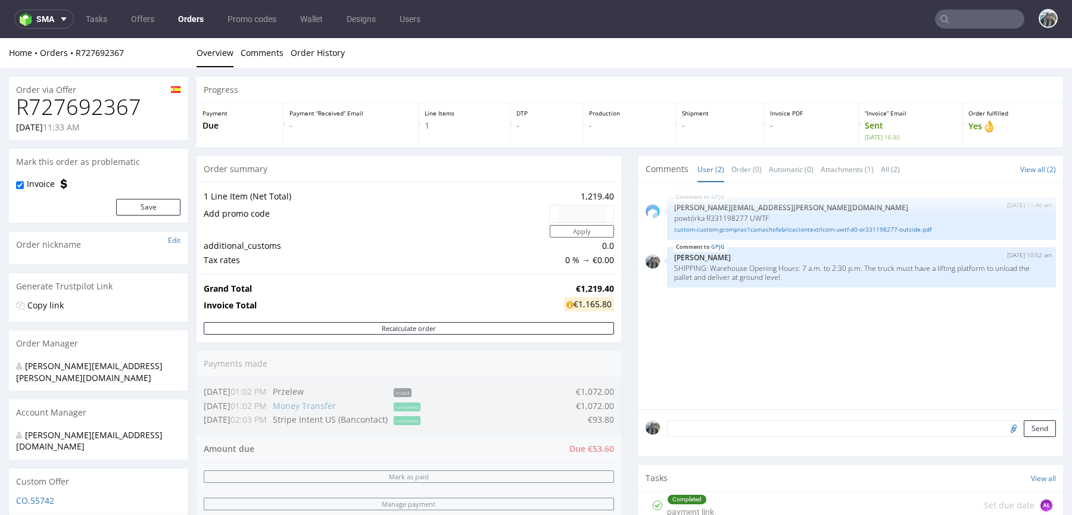
scroll to position [7, 0]
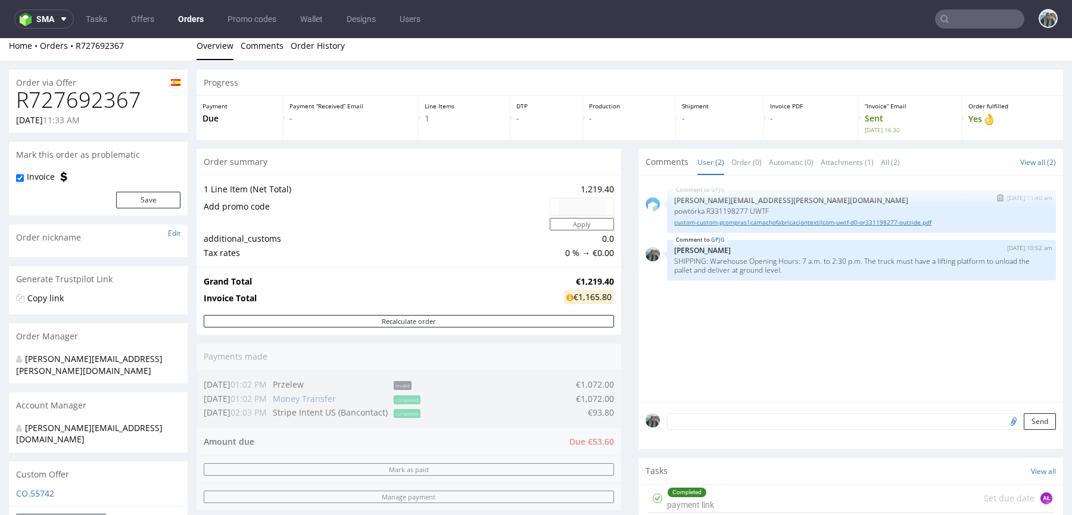
click at [708, 222] on link "custom-custom-gcompras1camachofabricaciontextilcom-uwtf-d0-or331198277-outside.…" at bounding box center [861, 222] width 375 height 9
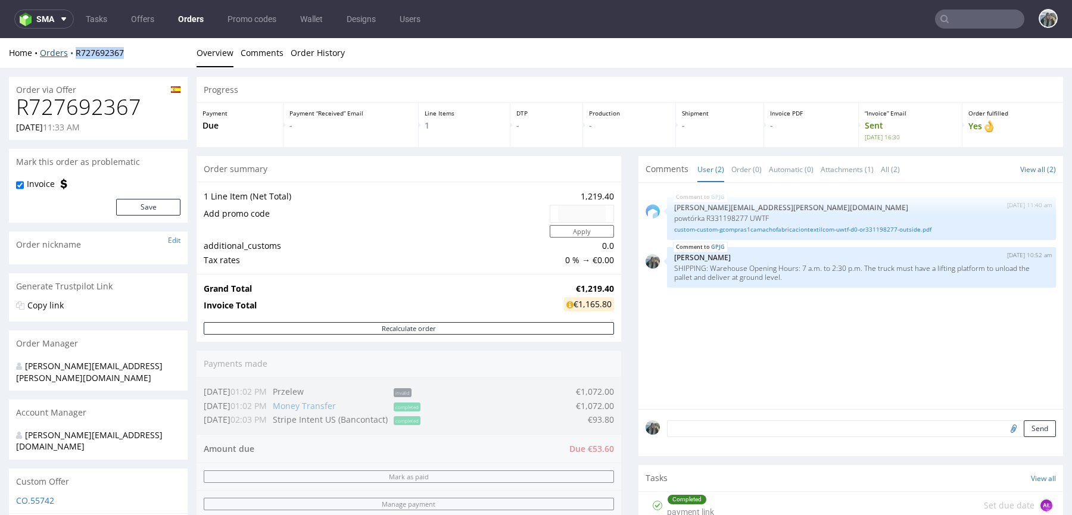
drag, startPoint x: 133, startPoint y: 57, endPoint x: 73, endPoint y: 56, distance: 60.2
click at [73, 56] on div "Home Orders R727692367" at bounding box center [98, 53] width 179 height 12
copy link "R727692367"
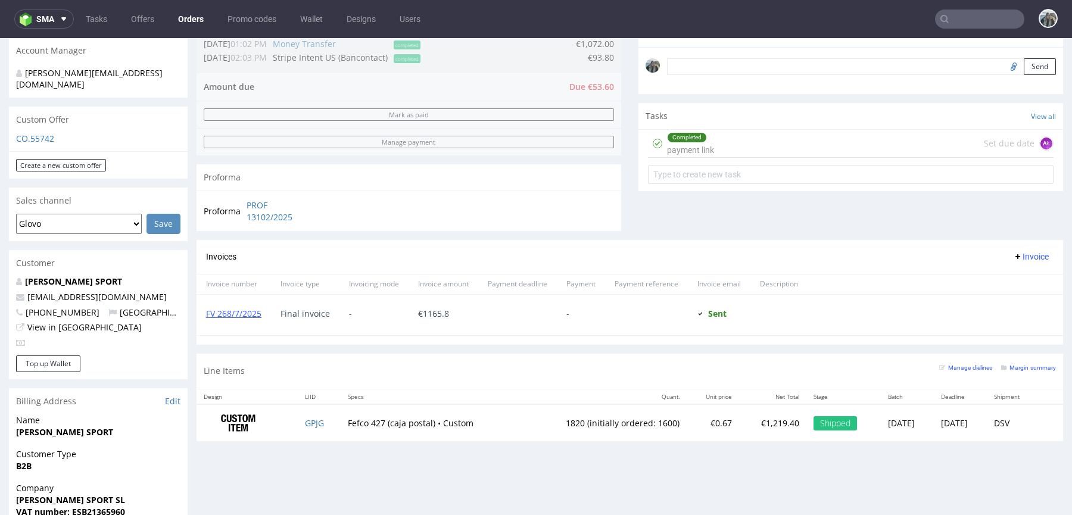
scroll to position [228, 0]
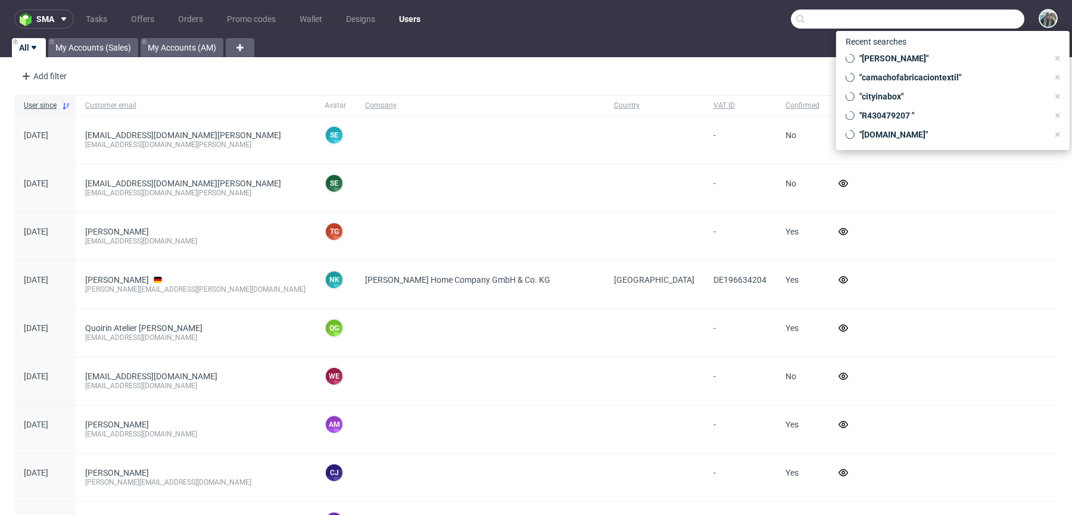
click at [953, 28] on input "text" at bounding box center [907, 19] width 233 height 19
paste input "raylo"
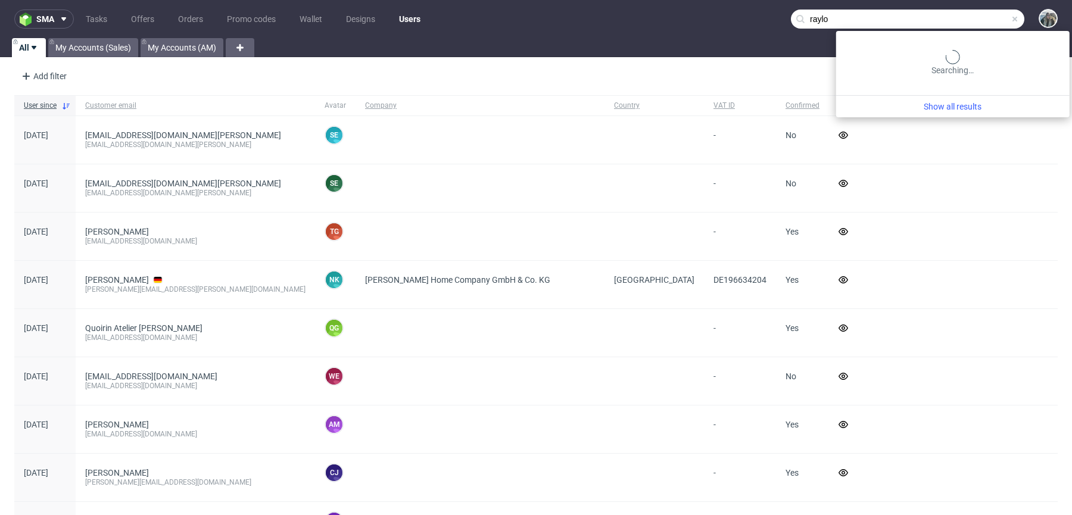
type input "raylo"
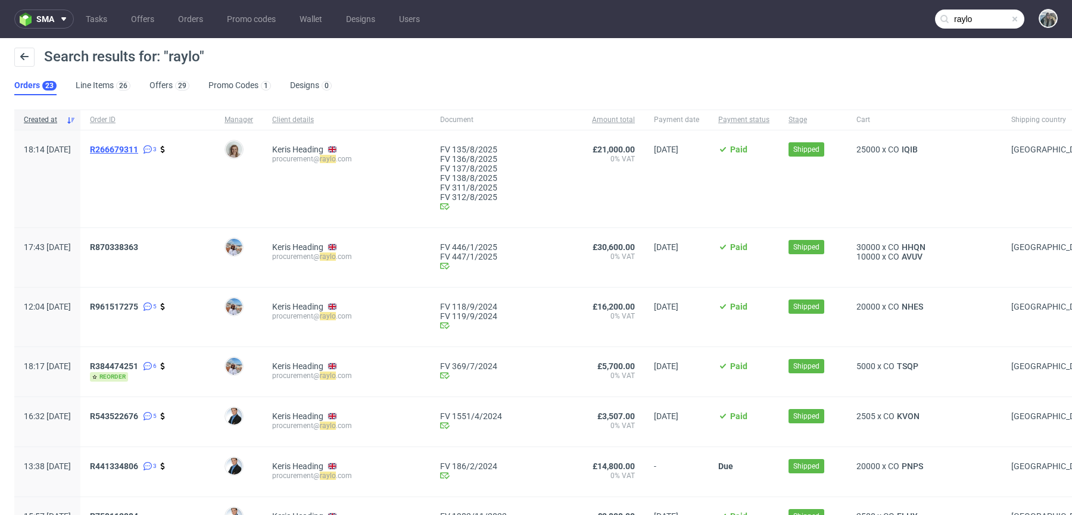
click at [138, 145] on span "R266679311" at bounding box center [114, 150] width 48 height 10
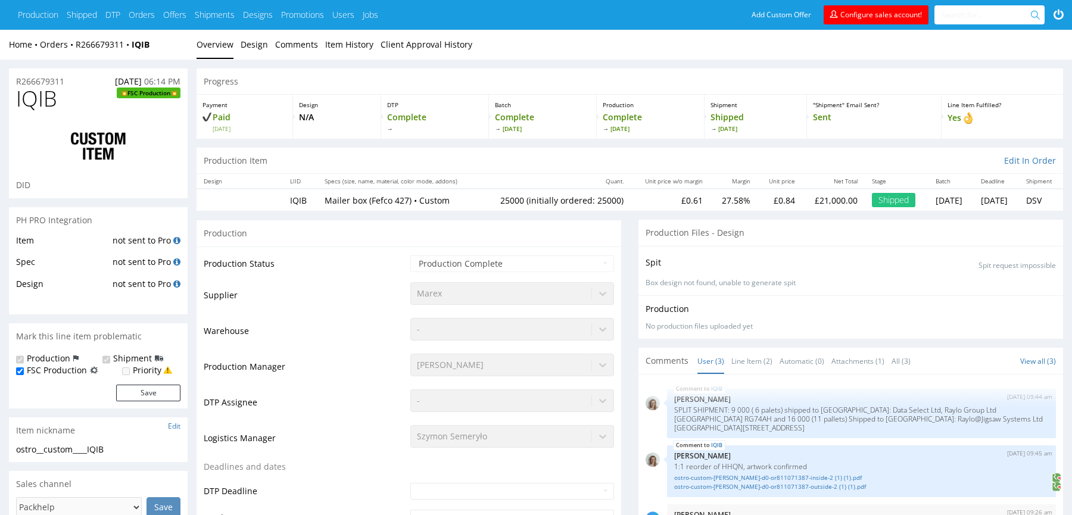
click at [43, 103] on span "IQIB" at bounding box center [36, 99] width 41 height 24
click at [43, 102] on span "IQIB" at bounding box center [36, 99] width 41 height 24
copy span "IQIB"
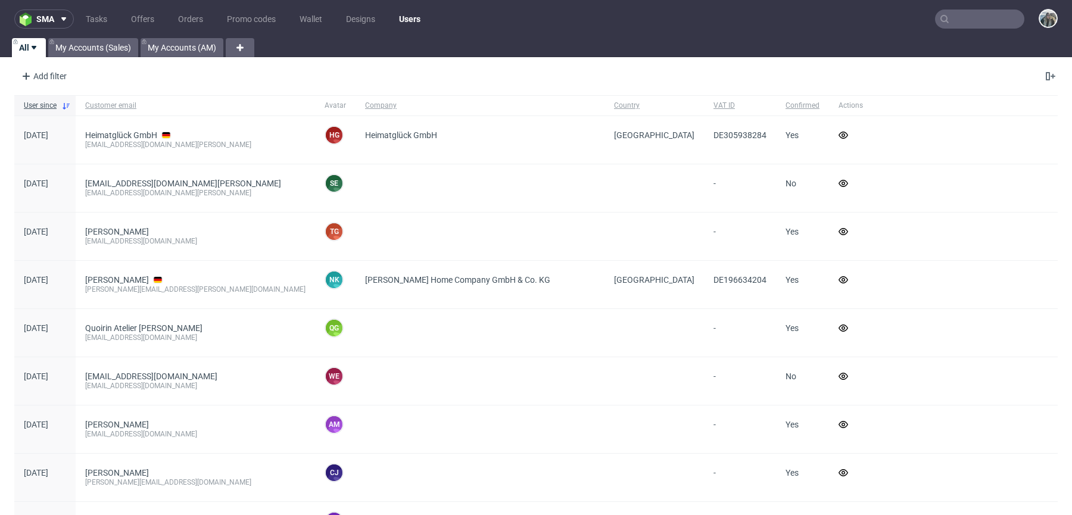
click at [987, 8] on nav "sma Tasks Offers Orders Promo codes Wallet Designs Users" at bounding box center [536, 19] width 1072 height 38
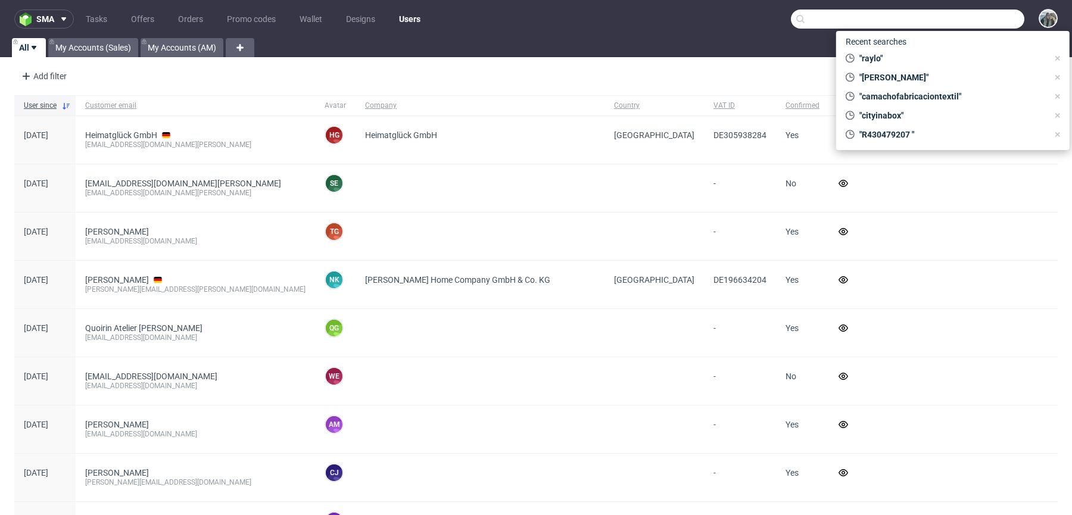
click at [991, 26] on input "text" at bounding box center [907, 19] width 233 height 19
paste input "IQIB"
type input "IQIB"
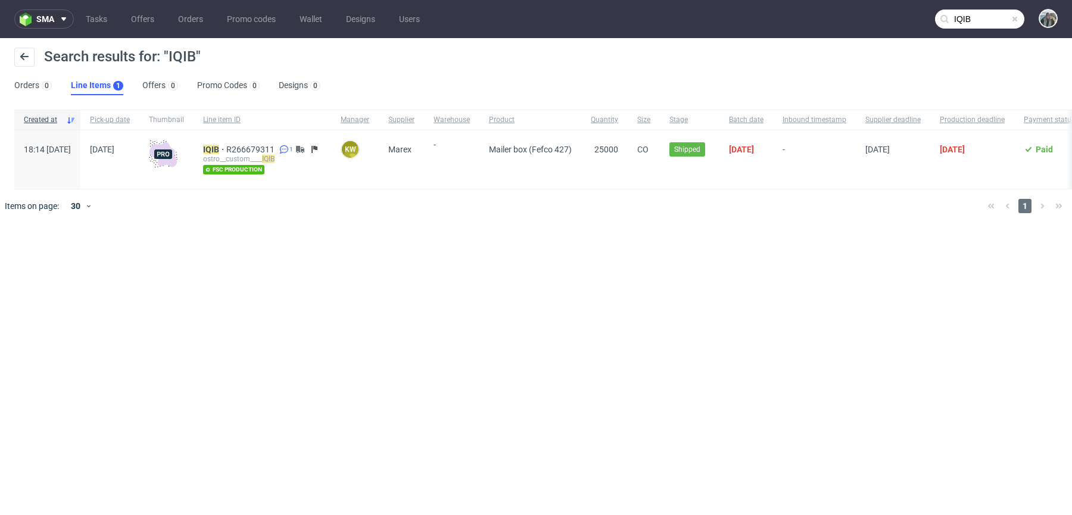
click at [253, 156] on div "ostro__custom____ IQIB" at bounding box center [262, 159] width 119 height 10
click at [219, 151] on mark "IQIB" at bounding box center [211, 150] width 16 height 10
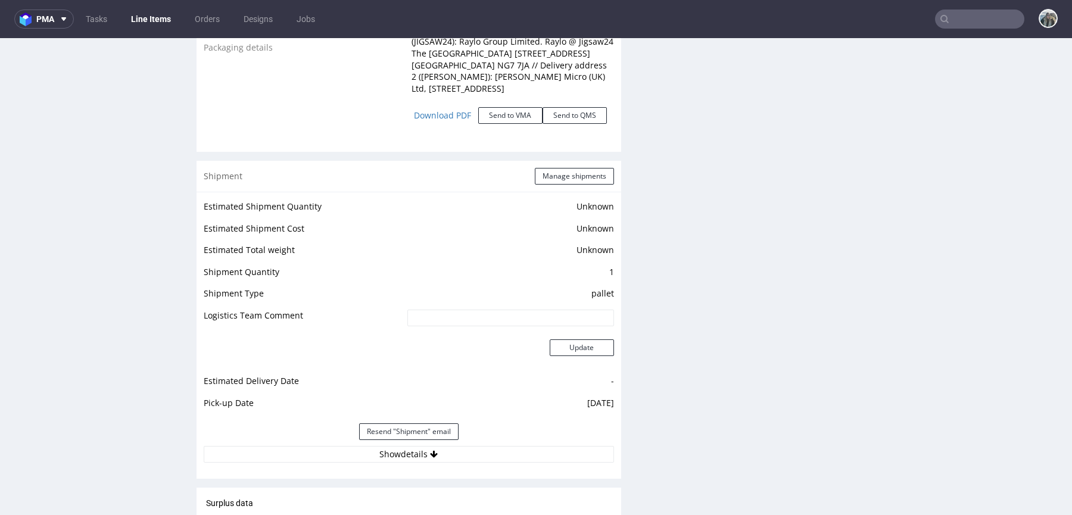
scroll to position [1834, 0]
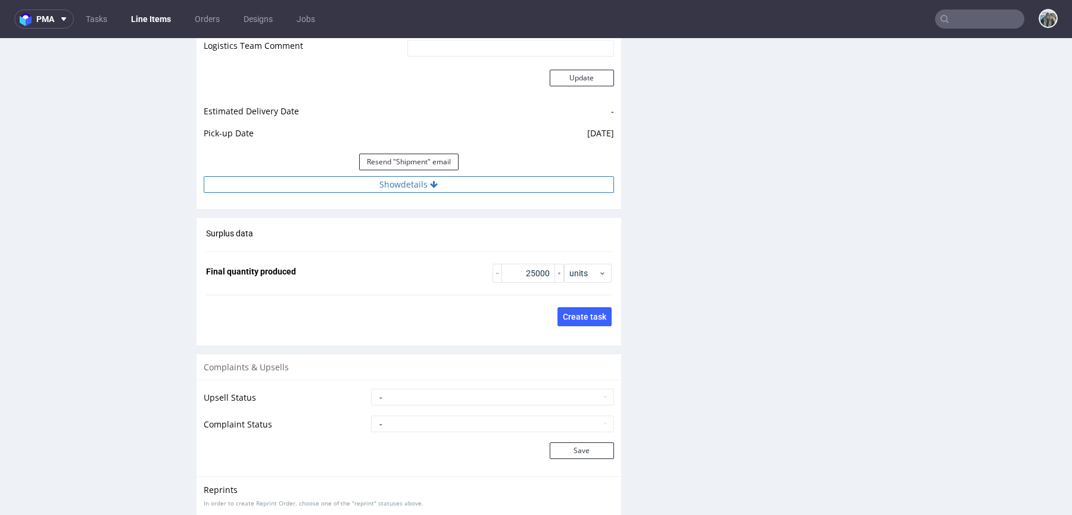
click at [431, 189] on button "Show details" at bounding box center [409, 184] width 410 height 17
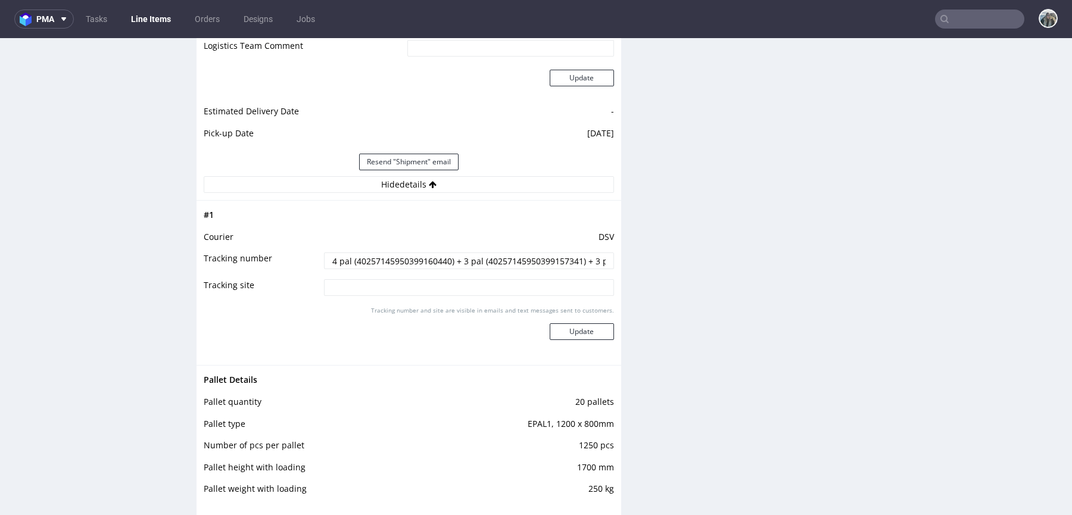
click at [398, 260] on input "4 pal (40257145950399160440) + 3 pal (40257145950399157341) + 3 pal 40257145950…" at bounding box center [469, 261] width 290 height 17
click at [510, 261] on input "4 pal (40257145950399160440) + 3 pal (40257145950399157341) + 3 pal 40257145950…" at bounding box center [469, 261] width 290 height 17
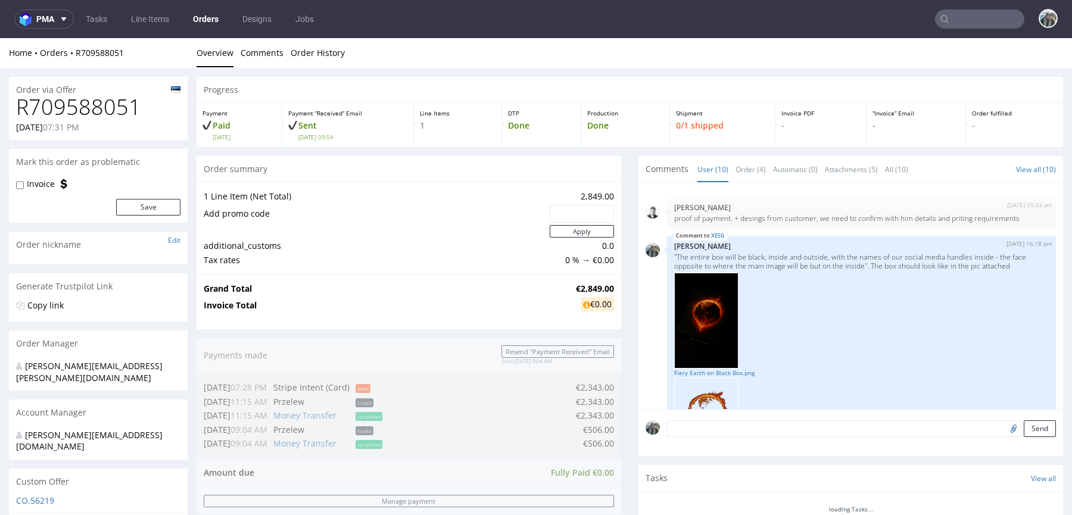
scroll to position [807, 0]
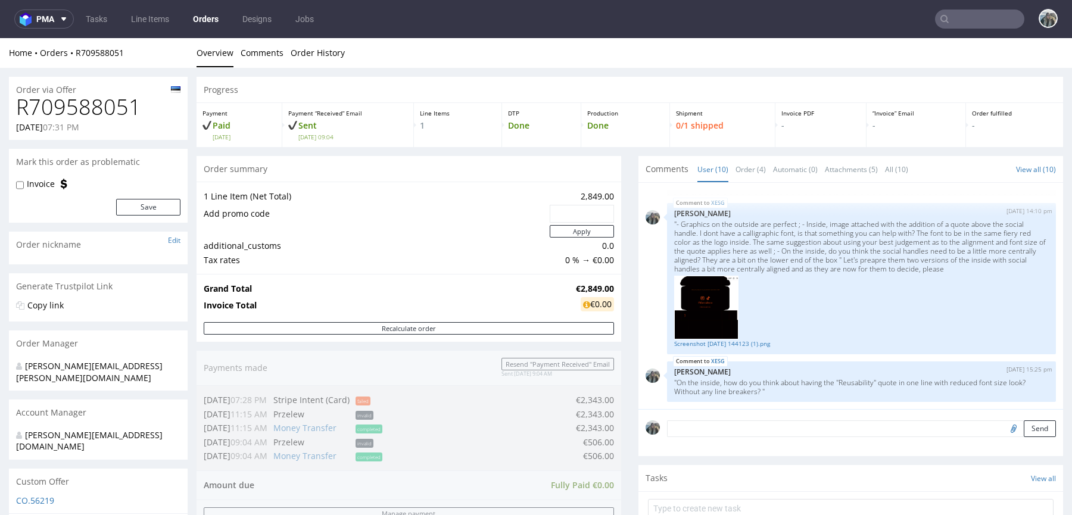
click at [96, 102] on h1 "R709588051" at bounding box center [98, 107] width 164 height 24
click at [96, 101] on h1 "R709588051" at bounding box center [98, 107] width 164 height 24
copy h1 "R709588051"
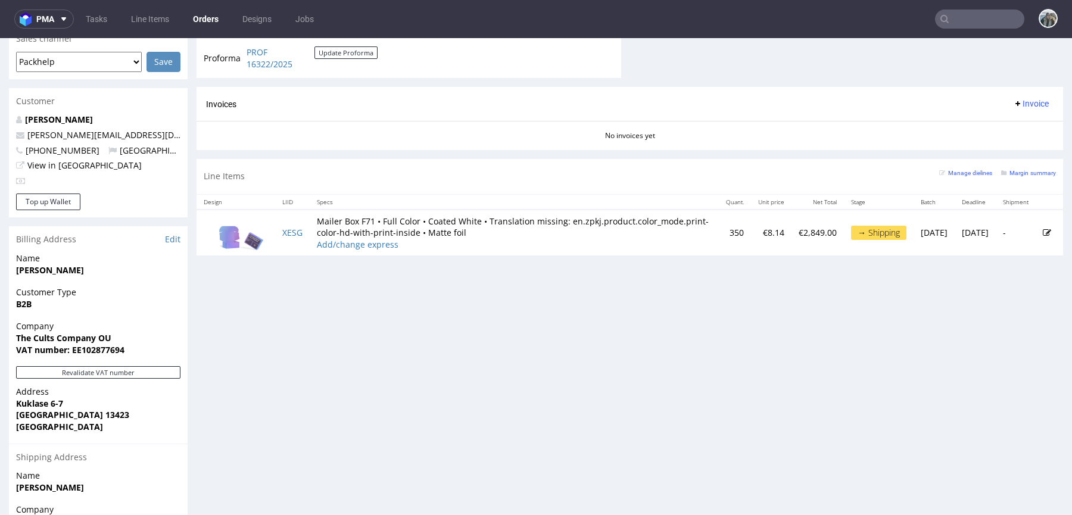
scroll to position [549, 0]
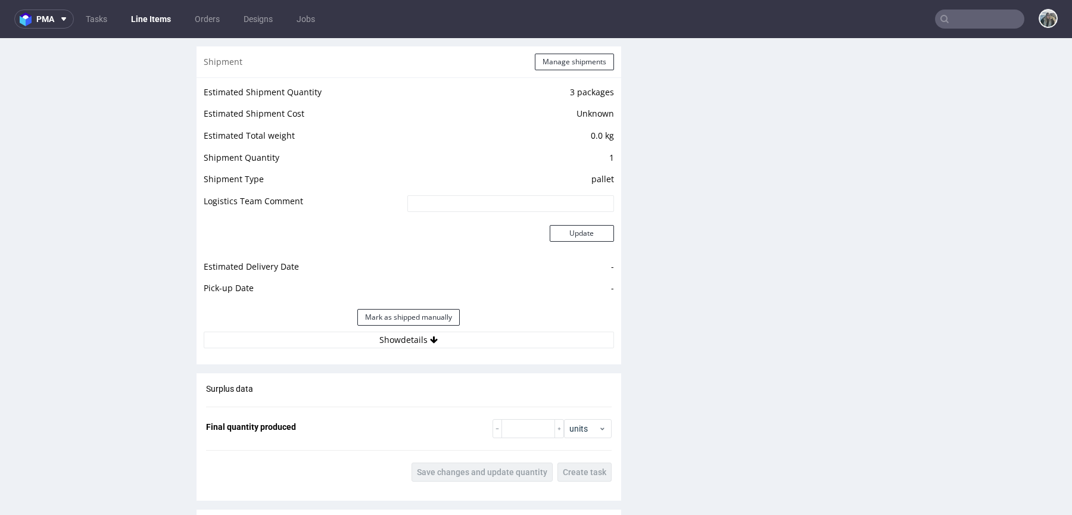
scroll to position [1621, 0]
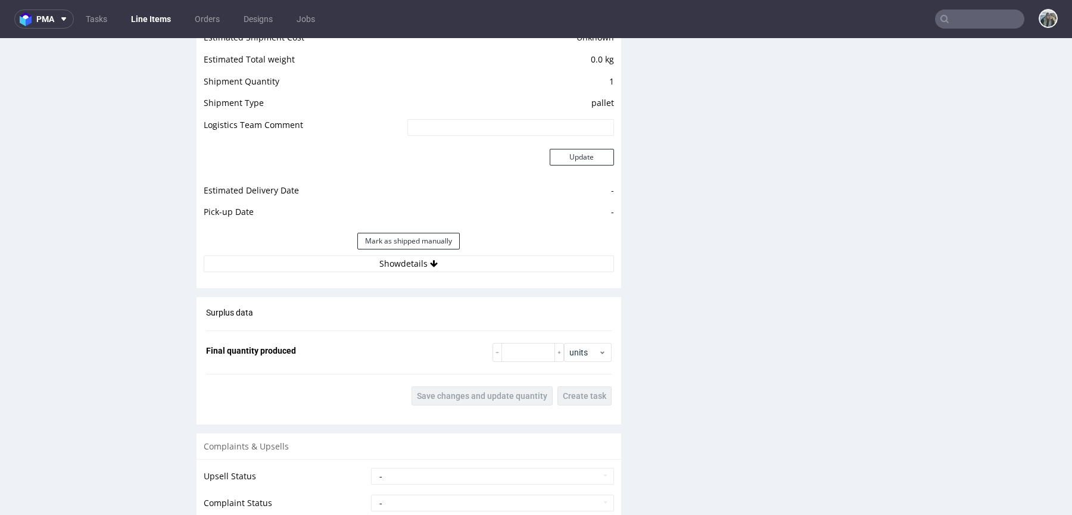
click at [410, 256] on button "Show details" at bounding box center [409, 264] width 410 height 17
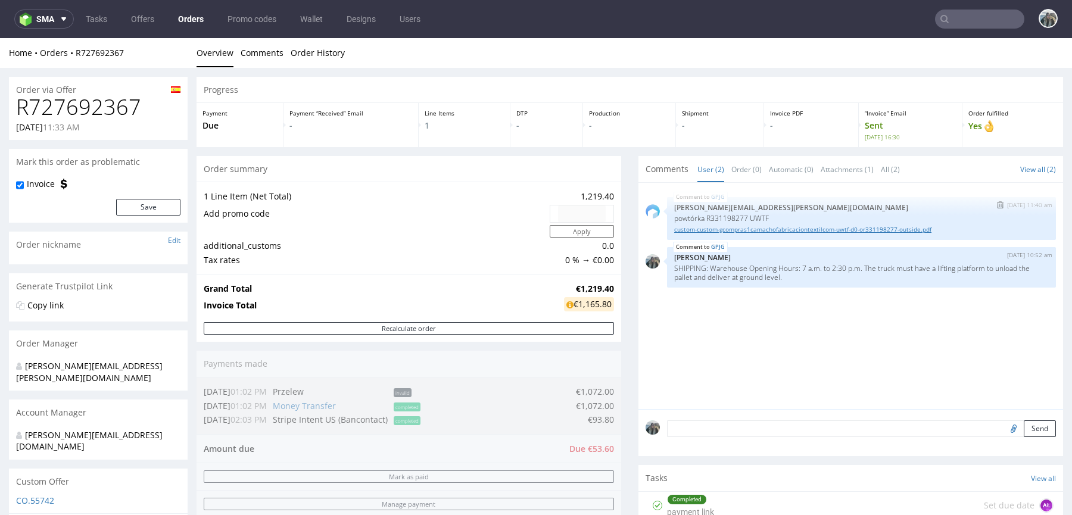
click at [789, 228] on link "custom-custom-gcompras1camachofabricaciontextilcom-uwtf-d0-or331198277-outside.…" at bounding box center [861, 229] width 375 height 9
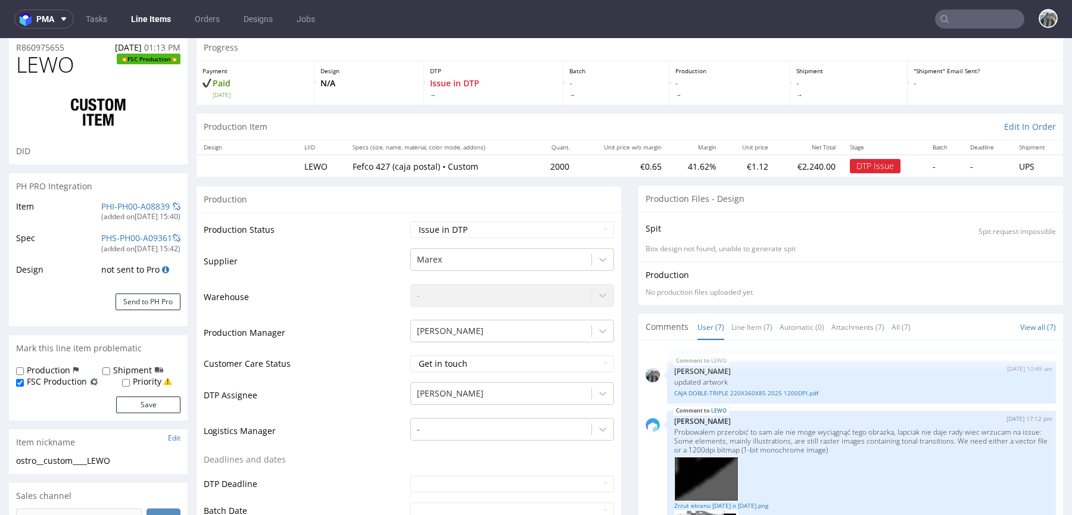
scroll to position [48, 0]
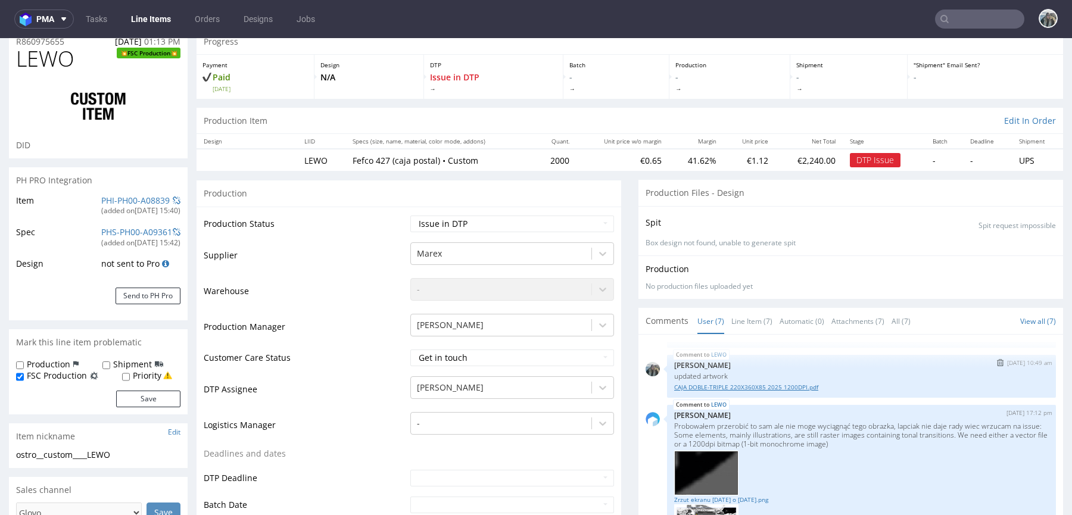
click at [748, 387] on link "CAJA DOBLE-TRIPLE 220X360X85 2025 1200DPI.pdf" at bounding box center [861, 387] width 375 height 9
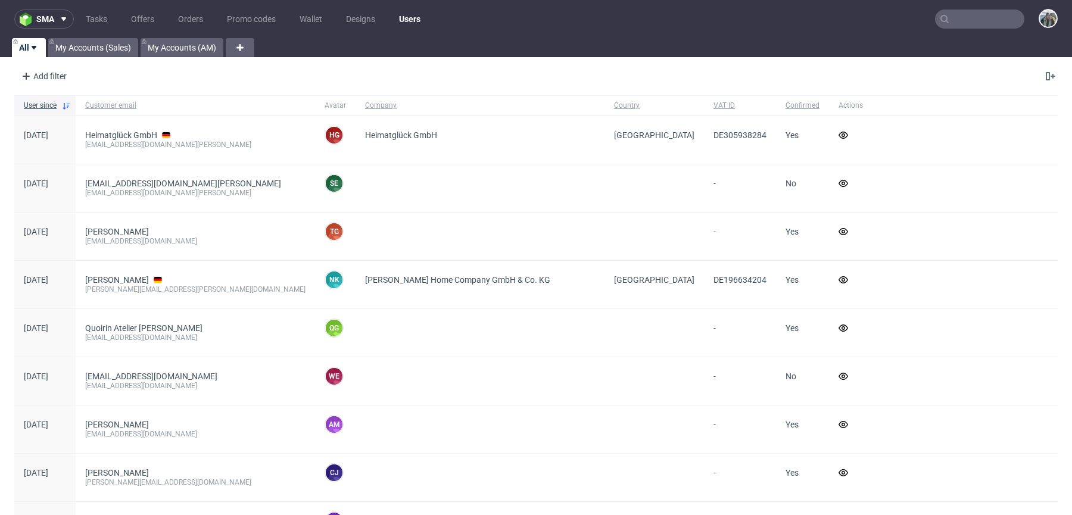
click at [989, 21] on input "text" at bounding box center [979, 19] width 89 height 19
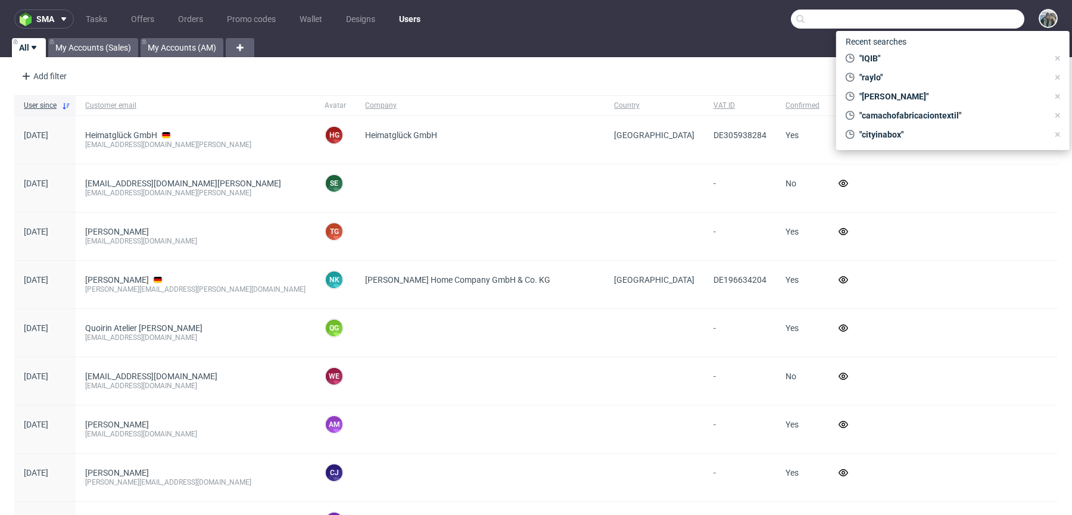
paste input "R892832982"
type input "R892832982"
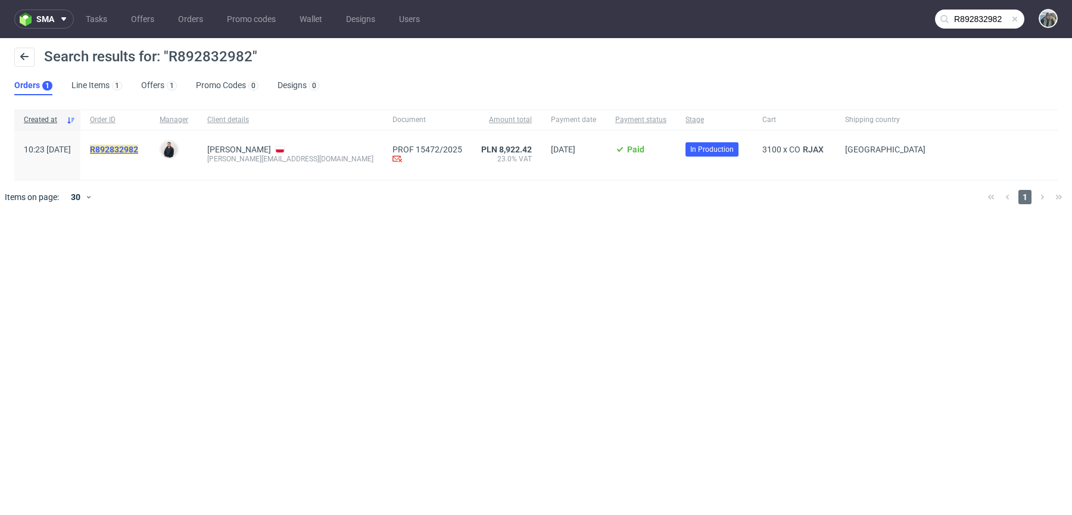
click at [138, 152] on mark "R892832982" at bounding box center [114, 150] width 48 height 10
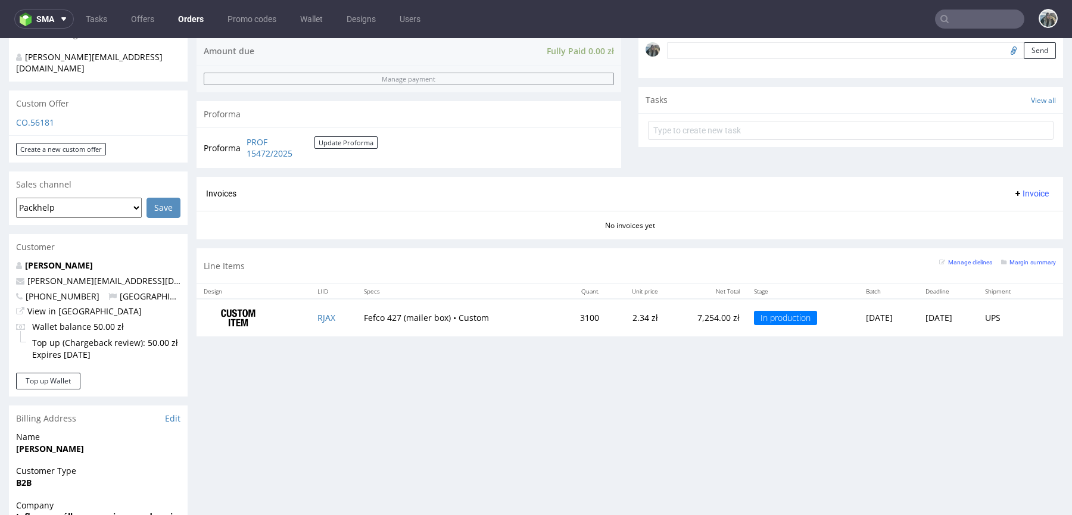
scroll to position [648, 0]
